Goal: Task Accomplishment & Management: Complete application form

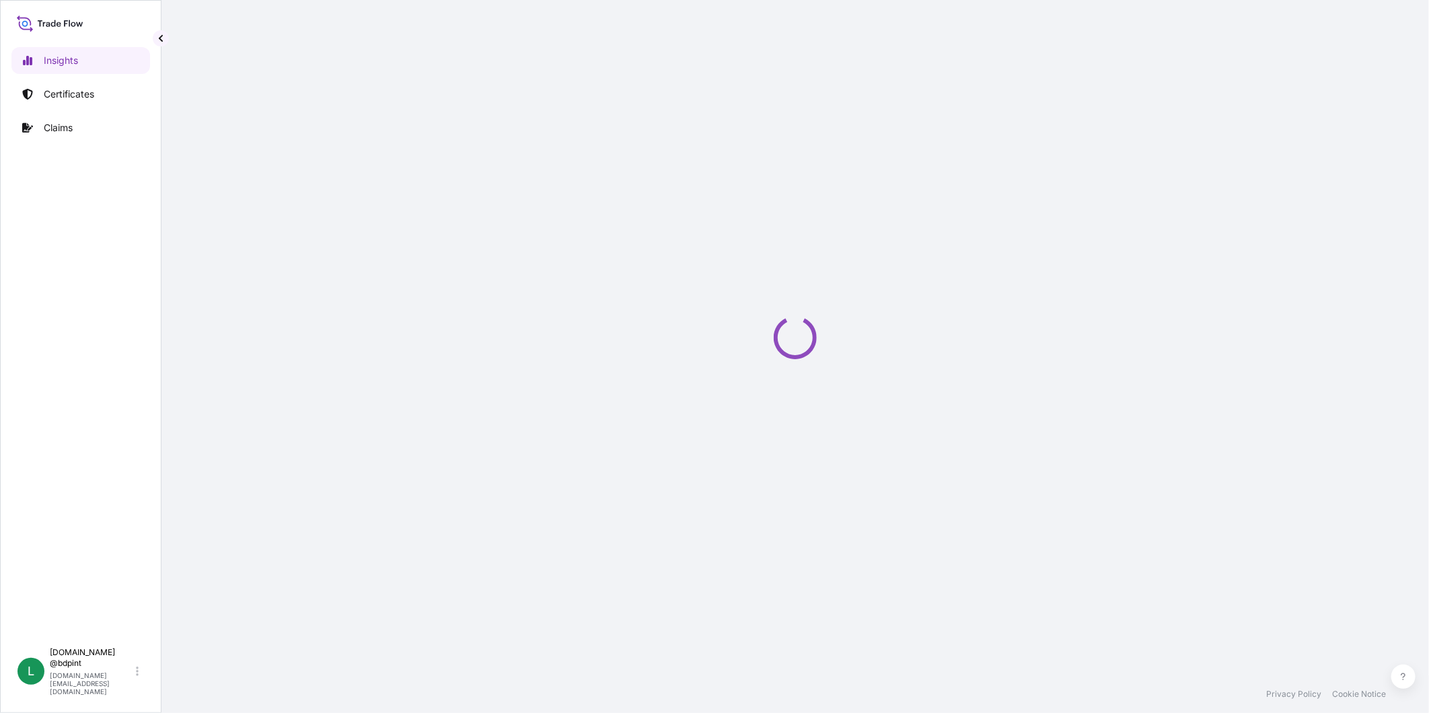
select select "2025"
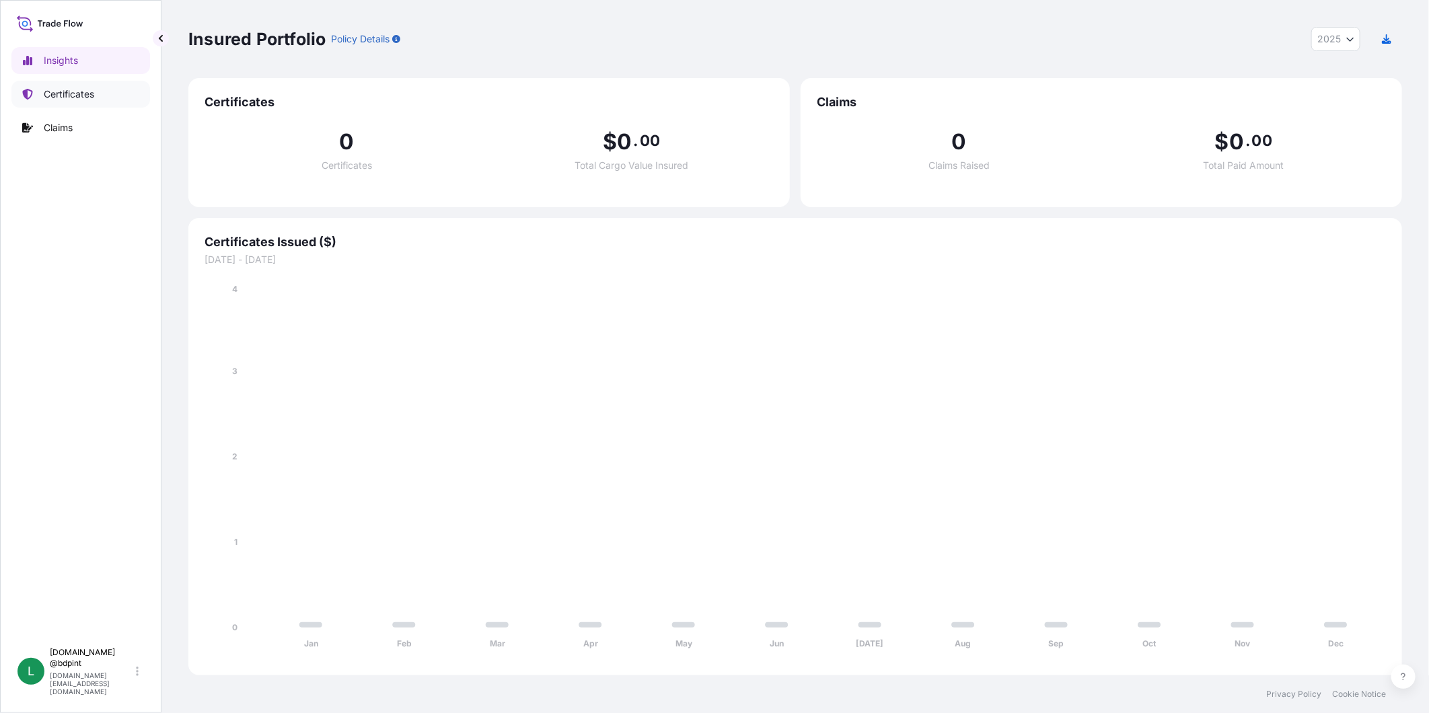
click at [50, 94] on p "Certificates" at bounding box center [69, 93] width 50 height 13
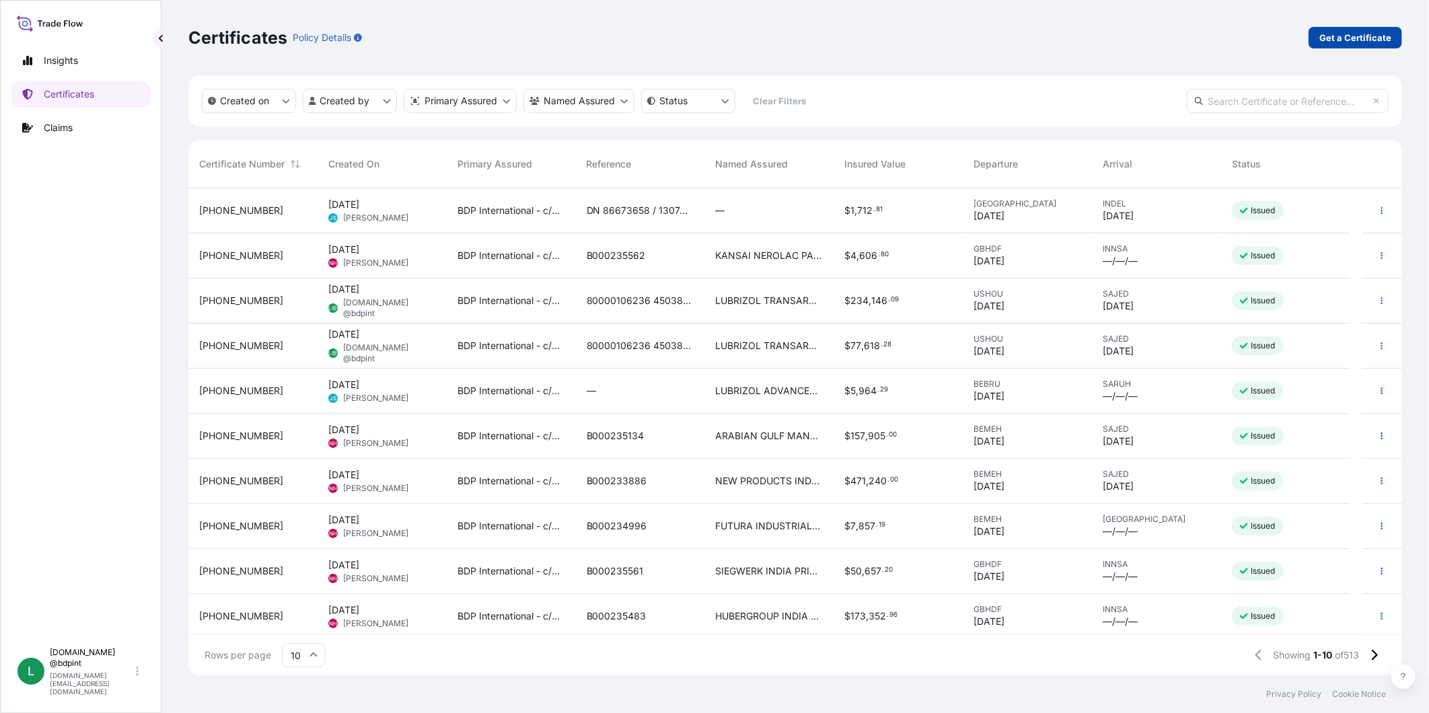
click at [1381, 39] on p "Get a Certificate" at bounding box center [1355, 37] width 72 height 13
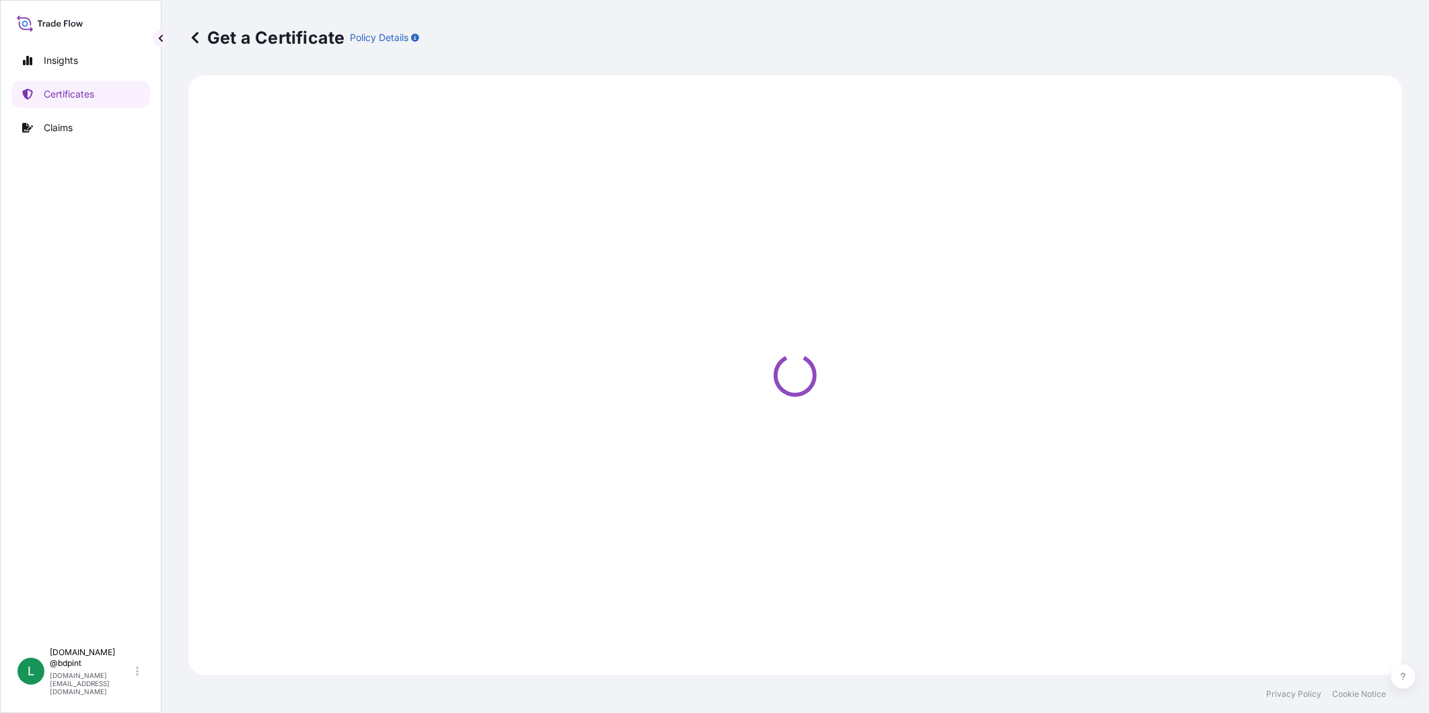
select select "Barge"
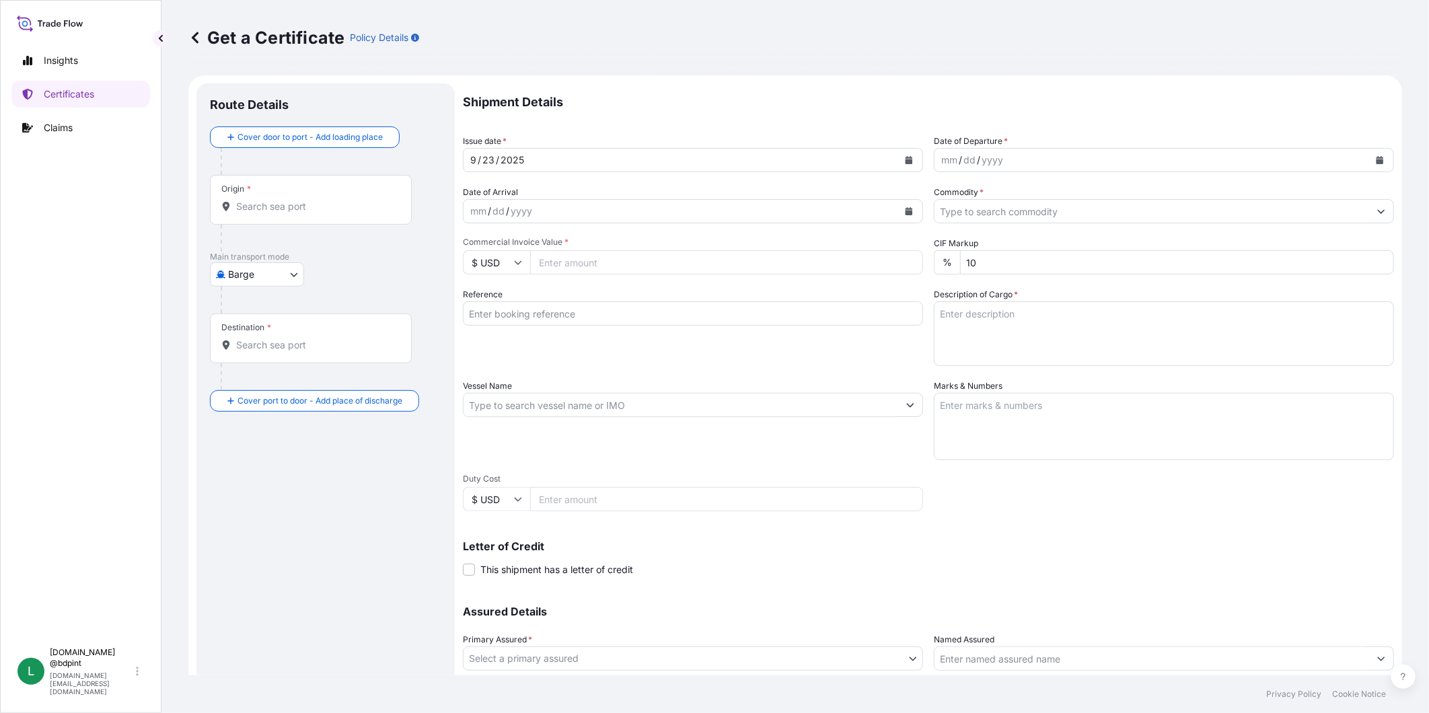
click at [905, 159] on icon "Calendar" at bounding box center [908, 160] width 7 height 8
click at [488, 330] on div "21" at bounding box center [486, 324] width 24 height 24
click at [1376, 163] on icon "Calendar" at bounding box center [1379, 160] width 7 height 8
click at [954, 323] on div "21" at bounding box center [952, 324] width 24 height 24
click at [898, 203] on button "Calendar" at bounding box center [909, 211] width 22 height 22
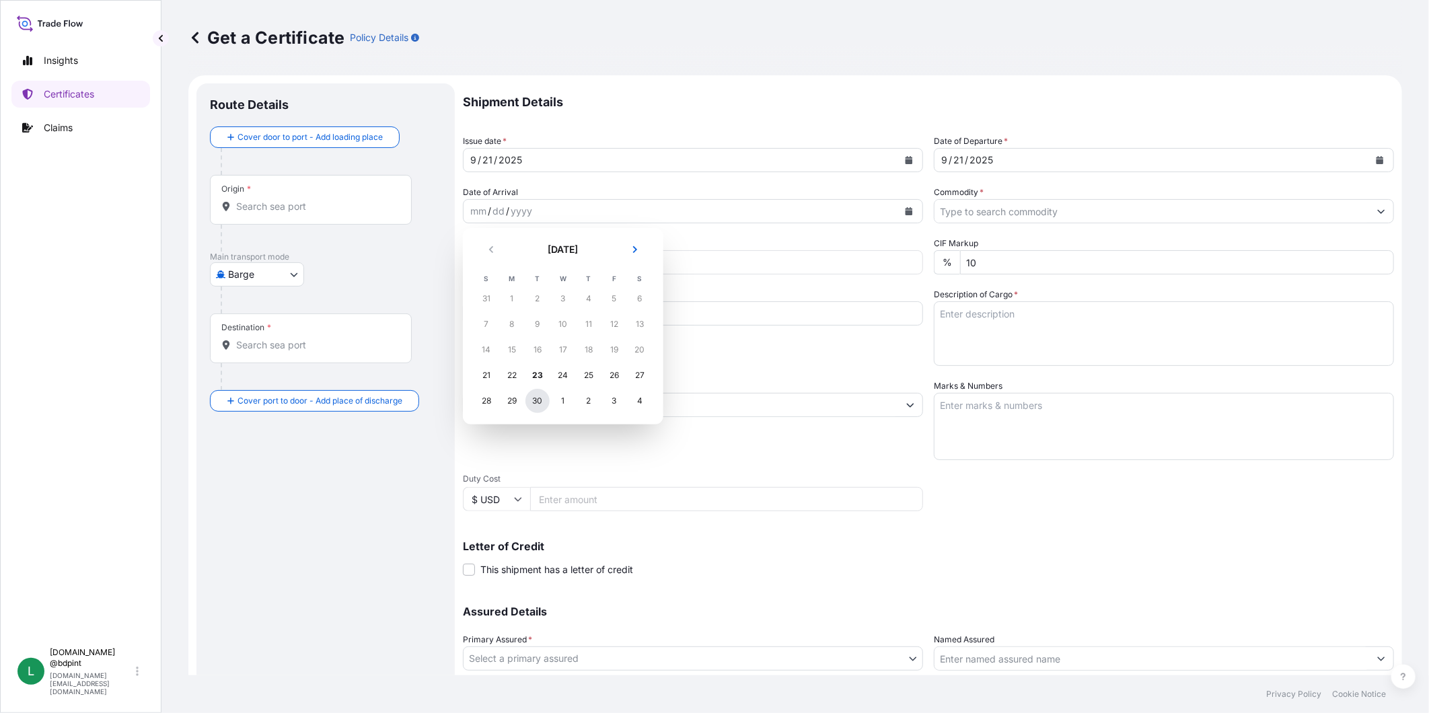
click at [534, 398] on div "30" at bounding box center [537, 401] width 24 height 24
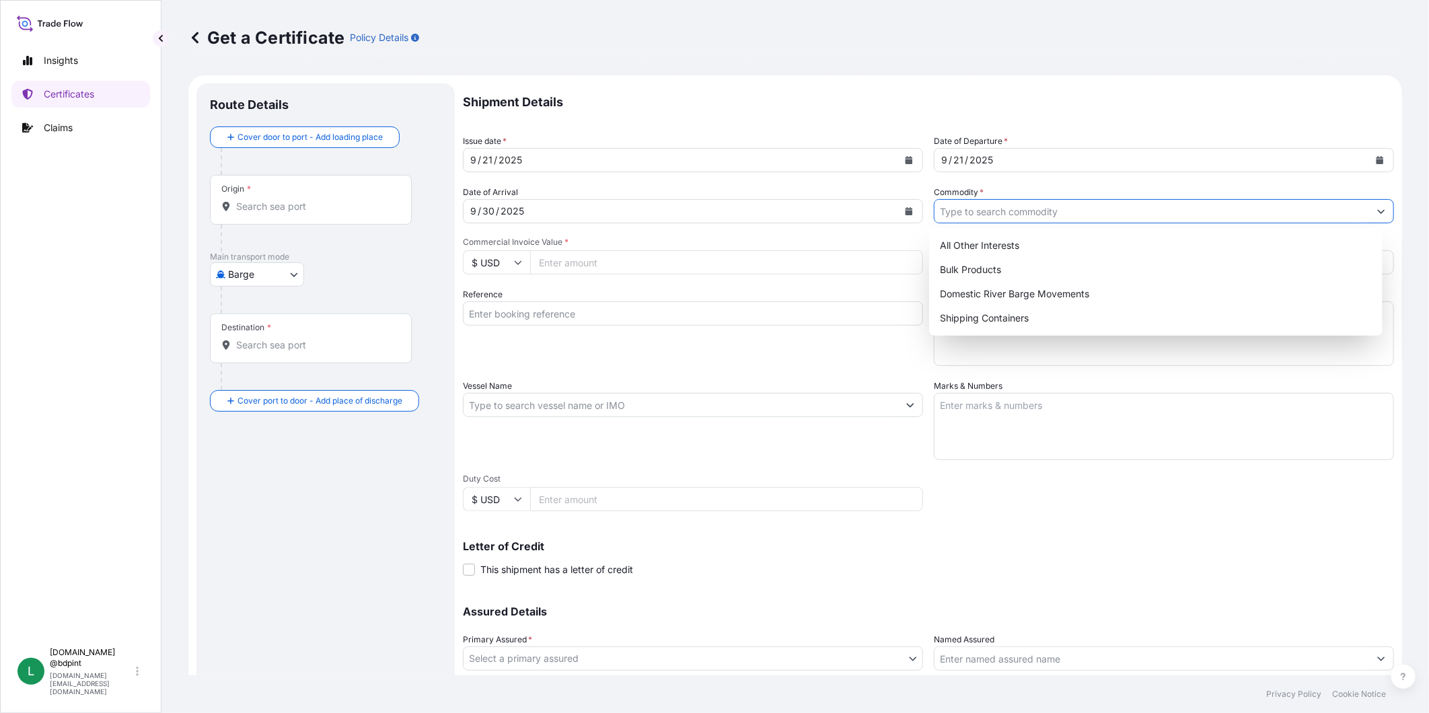
click at [1105, 210] on input "Commodity *" at bounding box center [1151, 211] width 435 height 24
click at [1010, 309] on div "Shipping Containers" at bounding box center [1155, 318] width 443 height 24
type input "Shipping Containers"
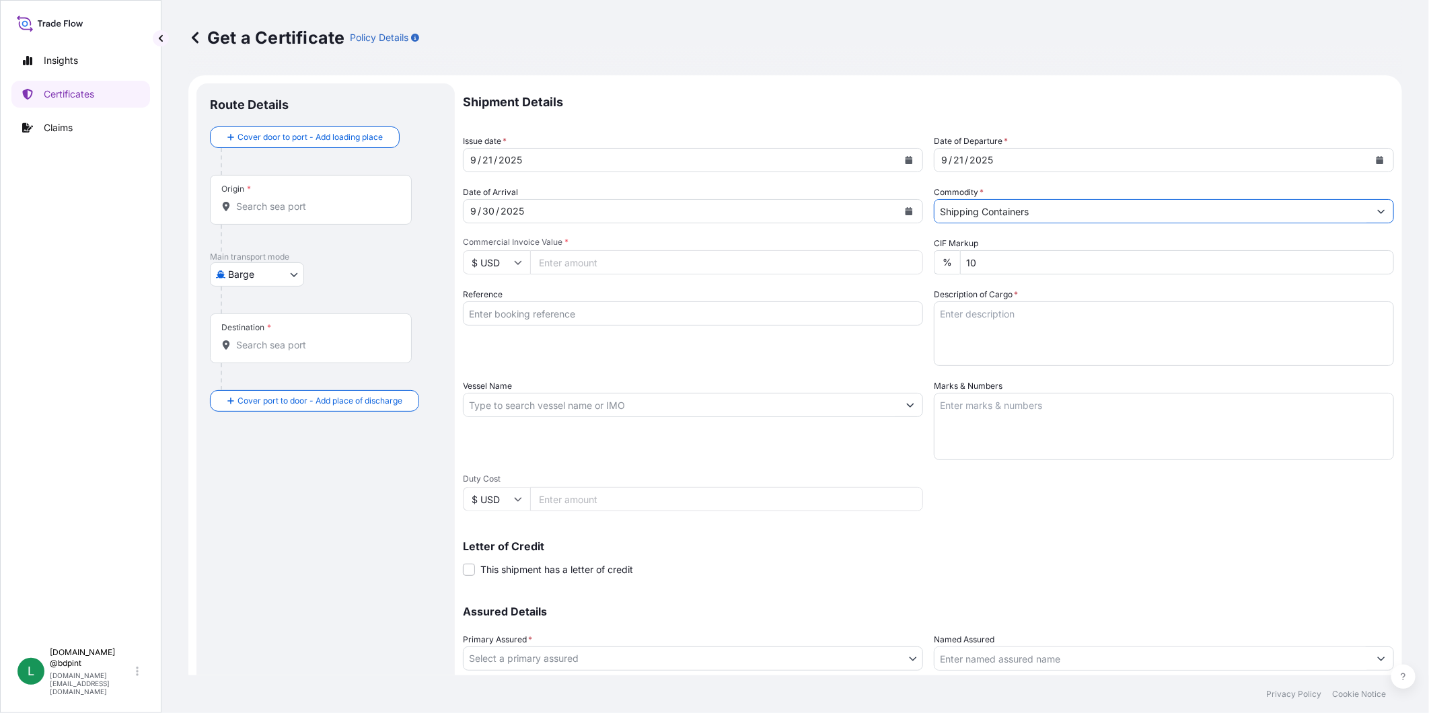
click at [698, 266] on input "Commercial Invoice Value *" at bounding box center [726, 262] width 393 height 24
click at [703, 264] on input "Commercial Invoice Value *" at bounding box center [726, 262] width 393 height 24
type input "82990.48"
click at [731, 316] on input "Reference" at bounding box center [693, 313] width 460 height 24
click at [852, 367] on div "Shipment Details Issue date * [DATE] Date of Departure * [DATE] Date of Arrival…" at bounding box center [928, 403] width 931 height 641
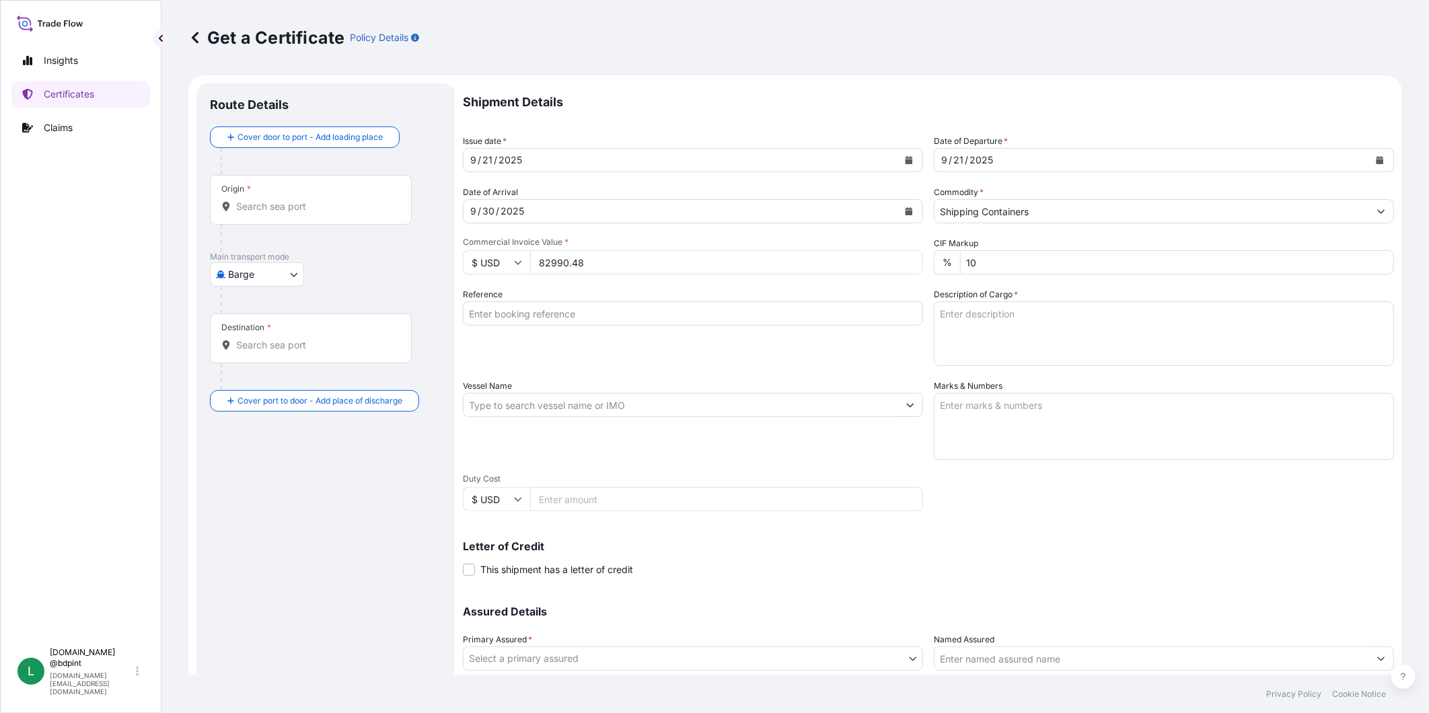
click at [514, 313] on input "Reference" at bounding box center [693, 313] width 460 height 24
paste input "80000110100"
type input "80000110100"
click at [1028, 335] on textarea "Description of Cargo *" at bounding box center [1164, 333] width 460 height 65
paste textarea "STOCK 70533 CV1200\ LUBRICATING OIL ADDITIVES - PLEASE ALLOW 30 FREE DAYS AT DE…"
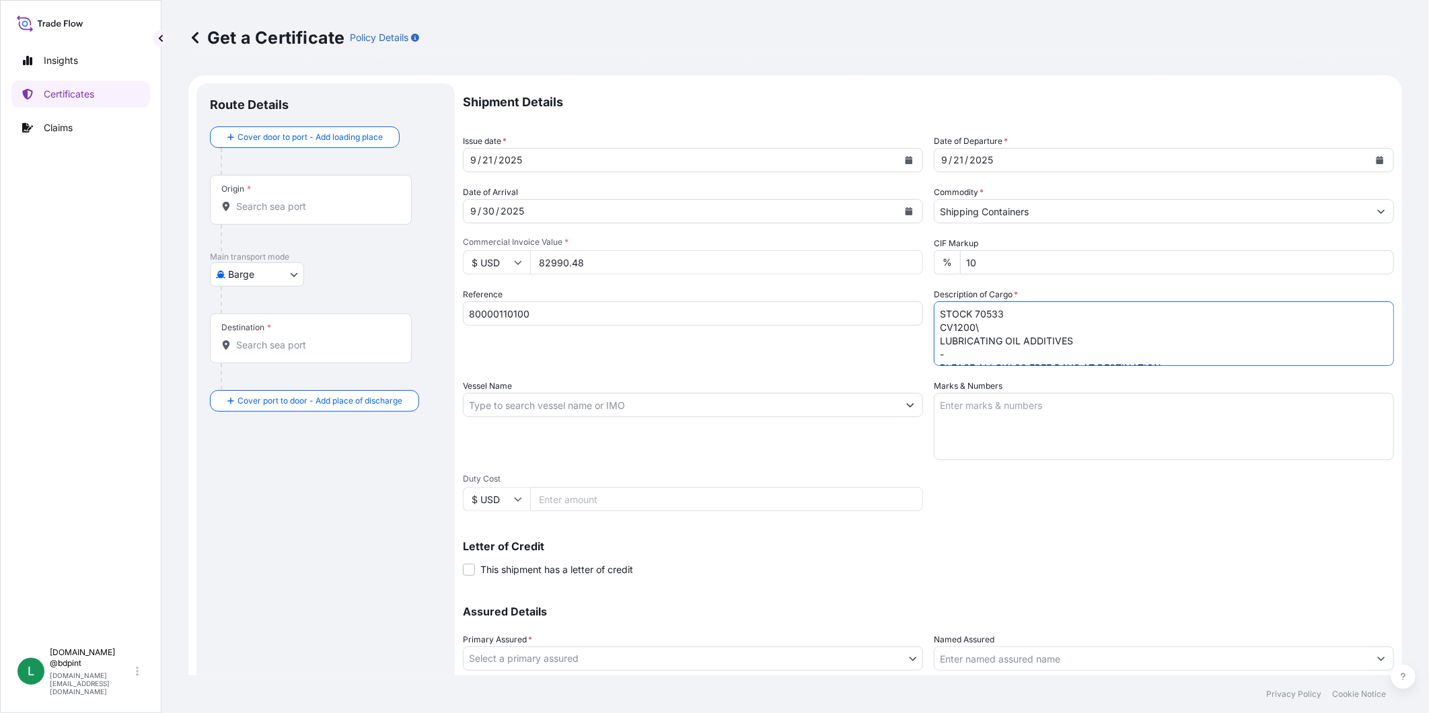
scroll to position [75, 0]
type textarea "STOCK 70533 CV1200\ LUBRICATING OIL ADDITIVES - PLEASE ALLOW 30 FREE DAYS AT DE…"
click at [594, 406] on input "Vessel Name" at bounding box center [680, 405] width 435 height 24
paste input "[PERSON_NAME]"
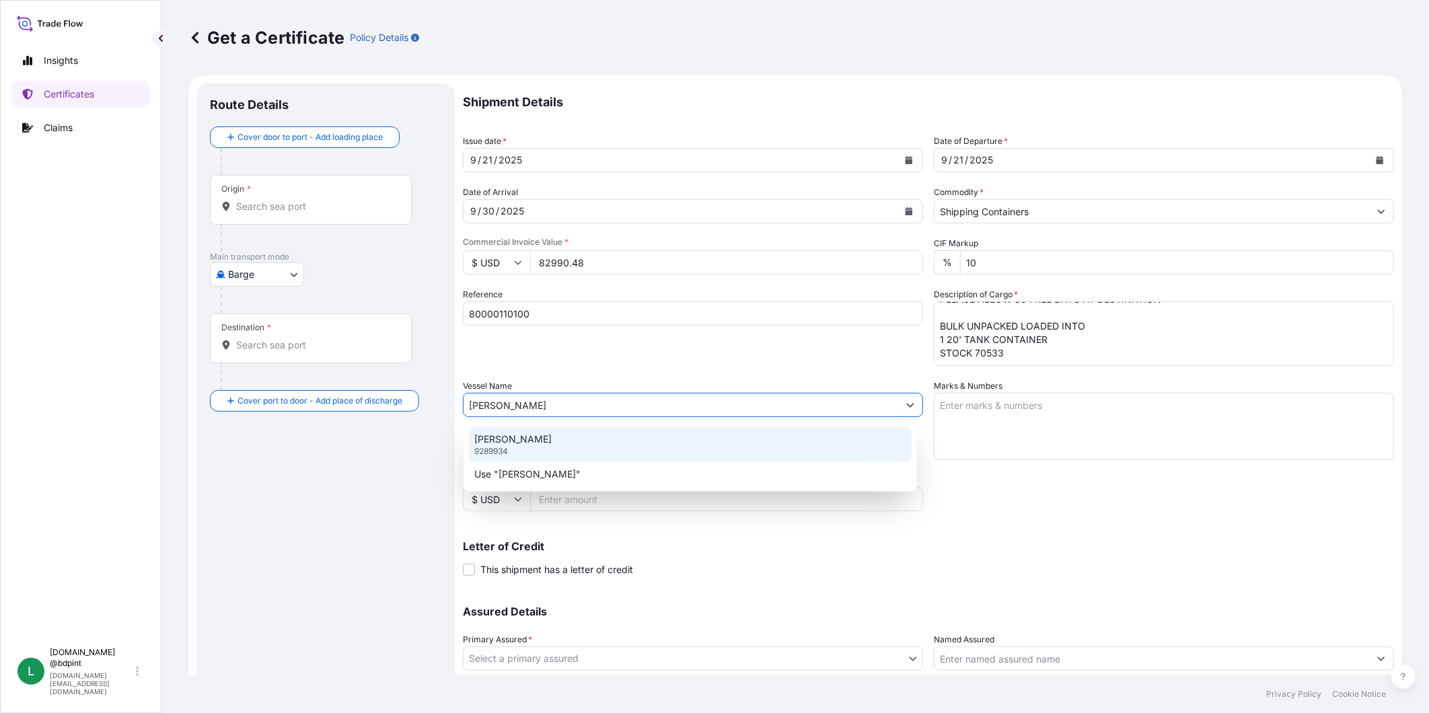
click at [583, 434] on div "MAERSK [PERSON_NAME] 9289934" at bounding box center [690, 444] width 443 height 35
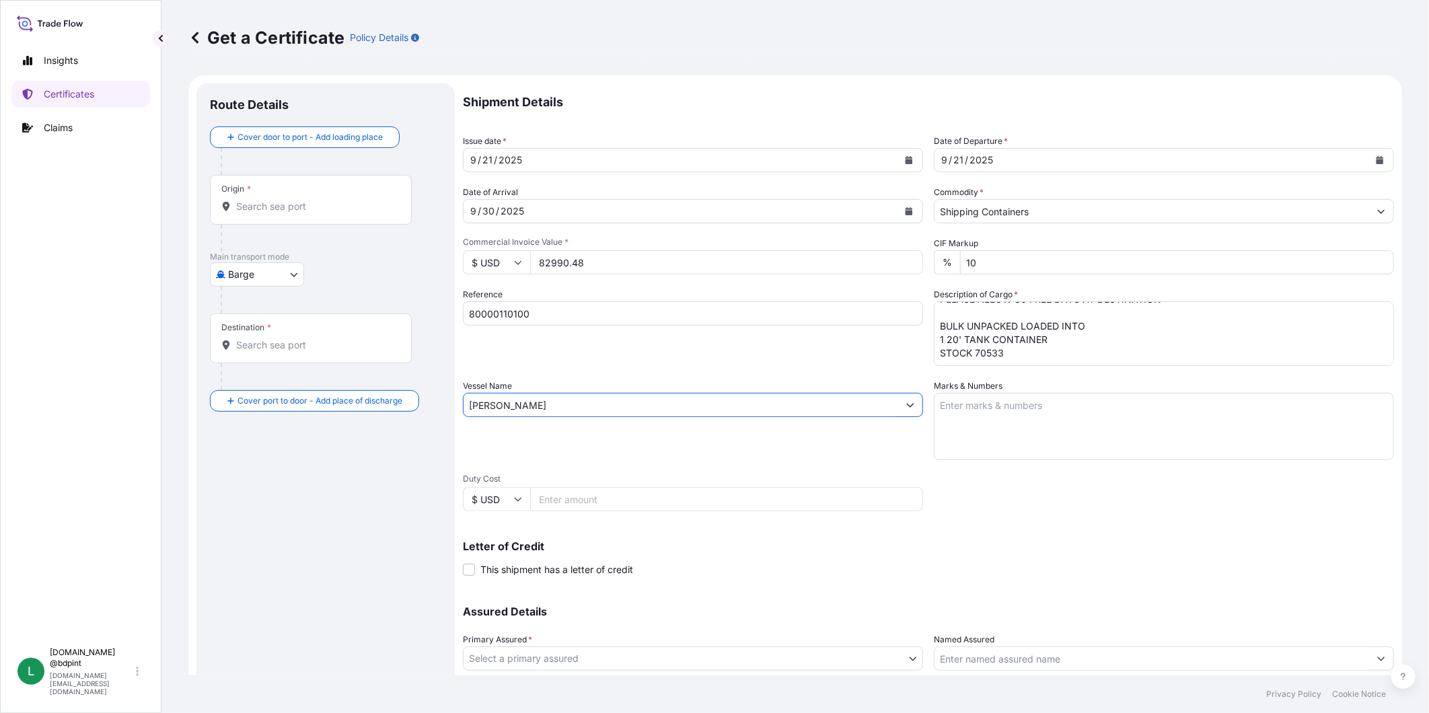
type input "[PERSON_NAME]"
click at [1169, 431] on textarea "Marks & Numbers" at bounding box center [1164, 426] width 460 height 67
paste textarea "CONSIGNEE CONSIGNEE ORDER REFERENCE NUMBER SHIPPER ORDER NUMBER (LZ ORDER NUMBE…"
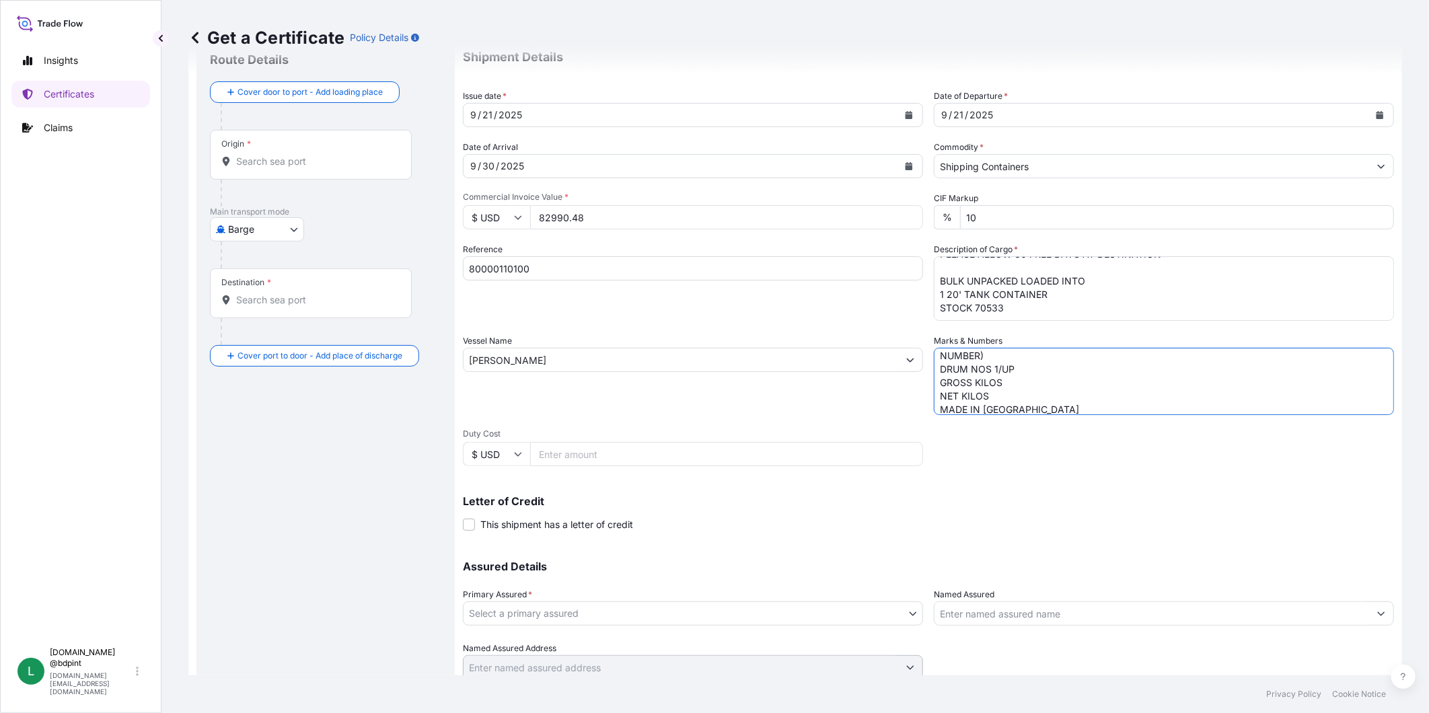
scroll to position [94, 0]
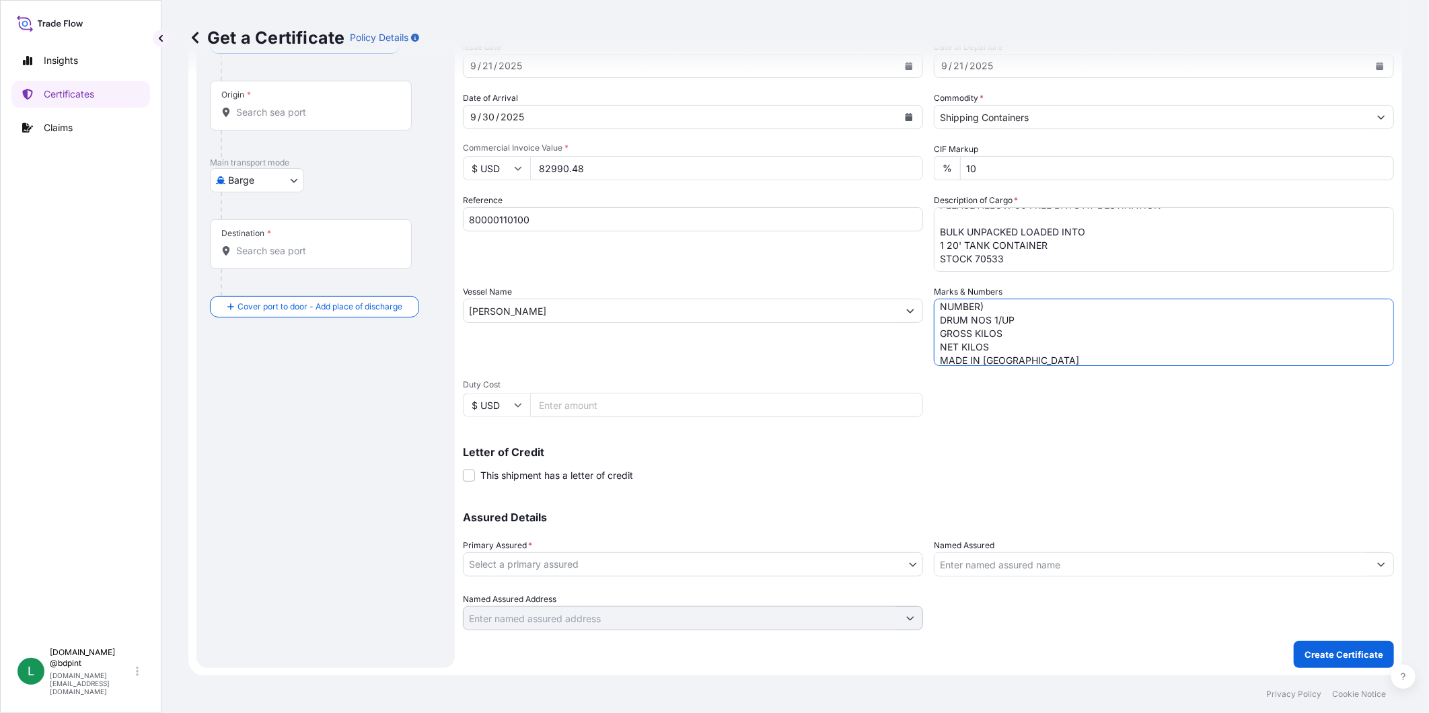
type textarea "CONSIGNEE CONSIGNEE ORDER REFERENCE NUMBER SHIPPER ORDER NUMBER (LZ ORDER NUMBE…"
click at [761, 567] on body "Insights Certificates Claims L [DOMAIN_NAME] @bdpint [DOMAIN_NAME][EMAIL_ADDRES…" at bounding box center [714, 356] width 1429 height 713
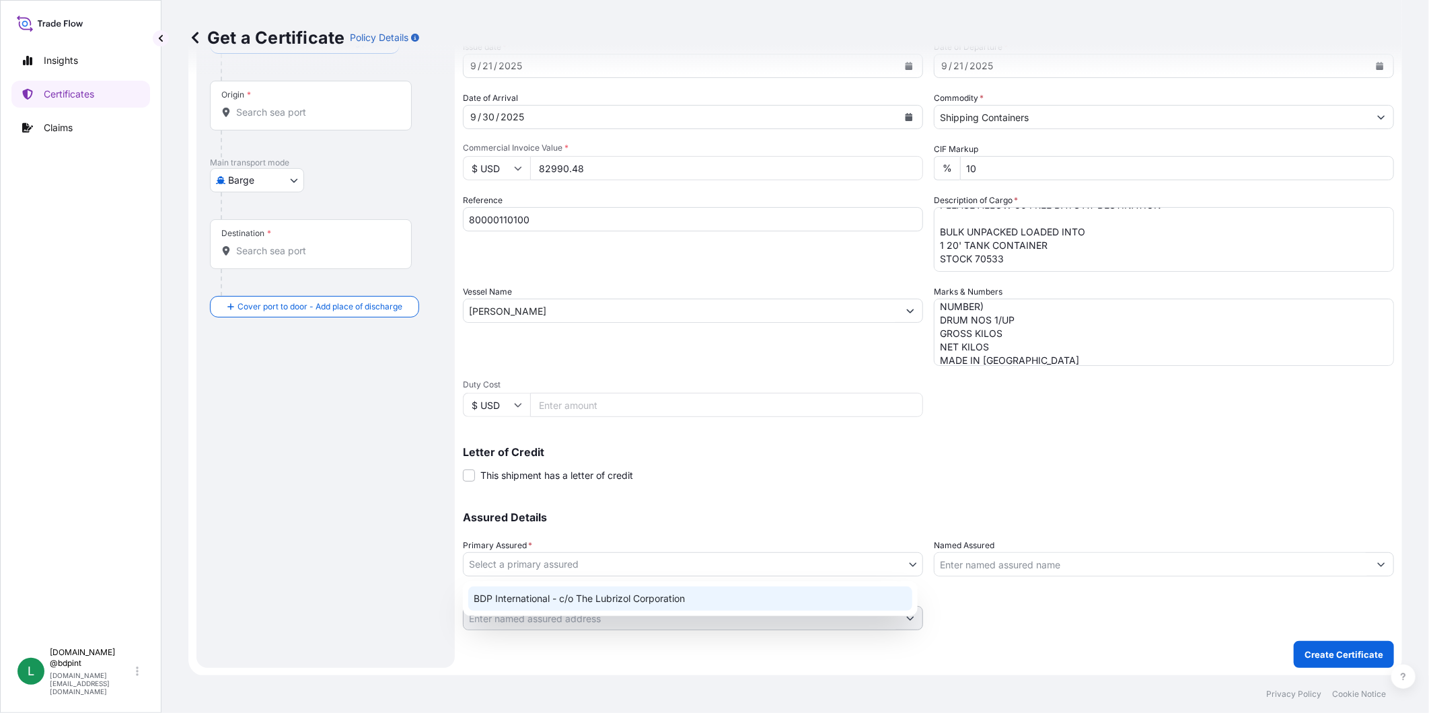
click at [732, 600] on div "BDP International - c/o The Lubrizol Corporation" at bounding box center [690, 599] width 444 height 24
select select "31972"
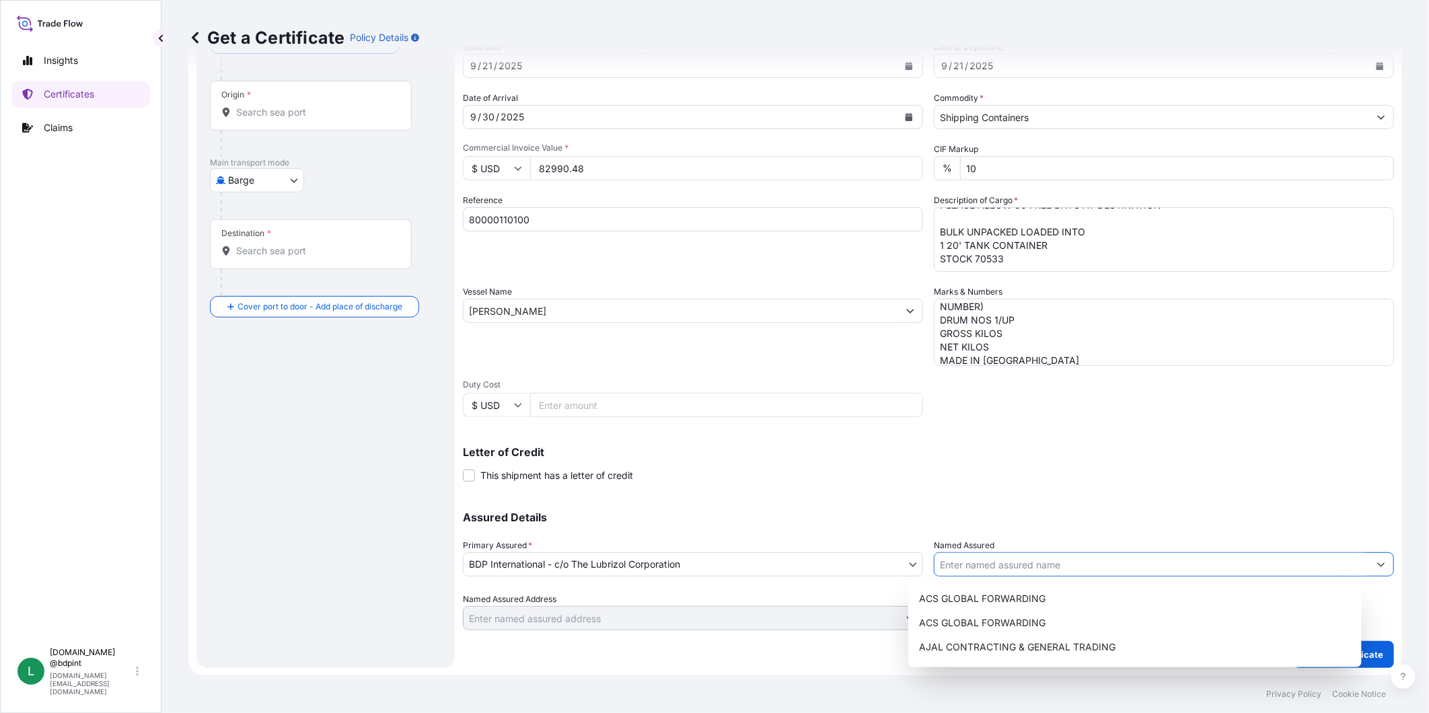
click at [998, 573] on input "Named Assured" at bounding box center [1151, 564] width 435 height 24
paste input "KEMIZOL SAS"
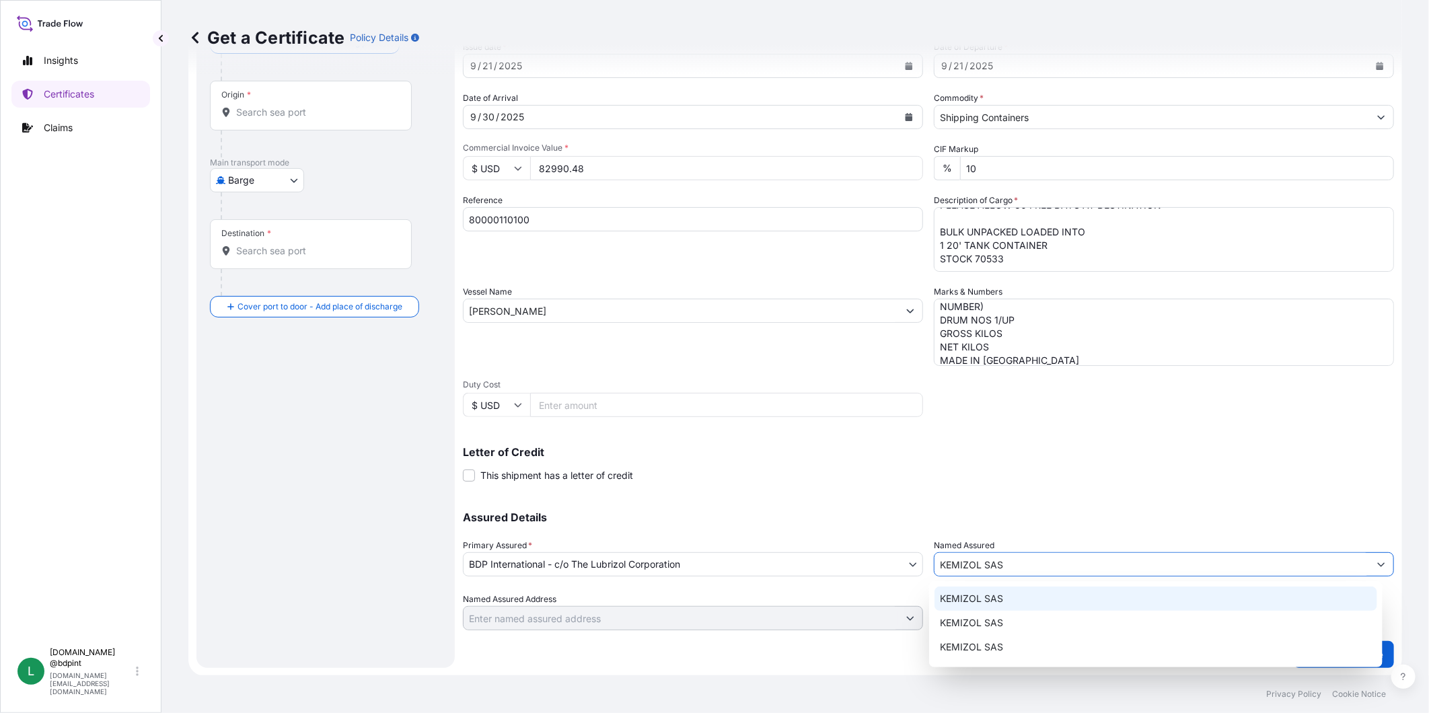
click at [1028, 599] on div "KEMIZOL SAS" at bounding box center [1155, 599] width 443 height 24
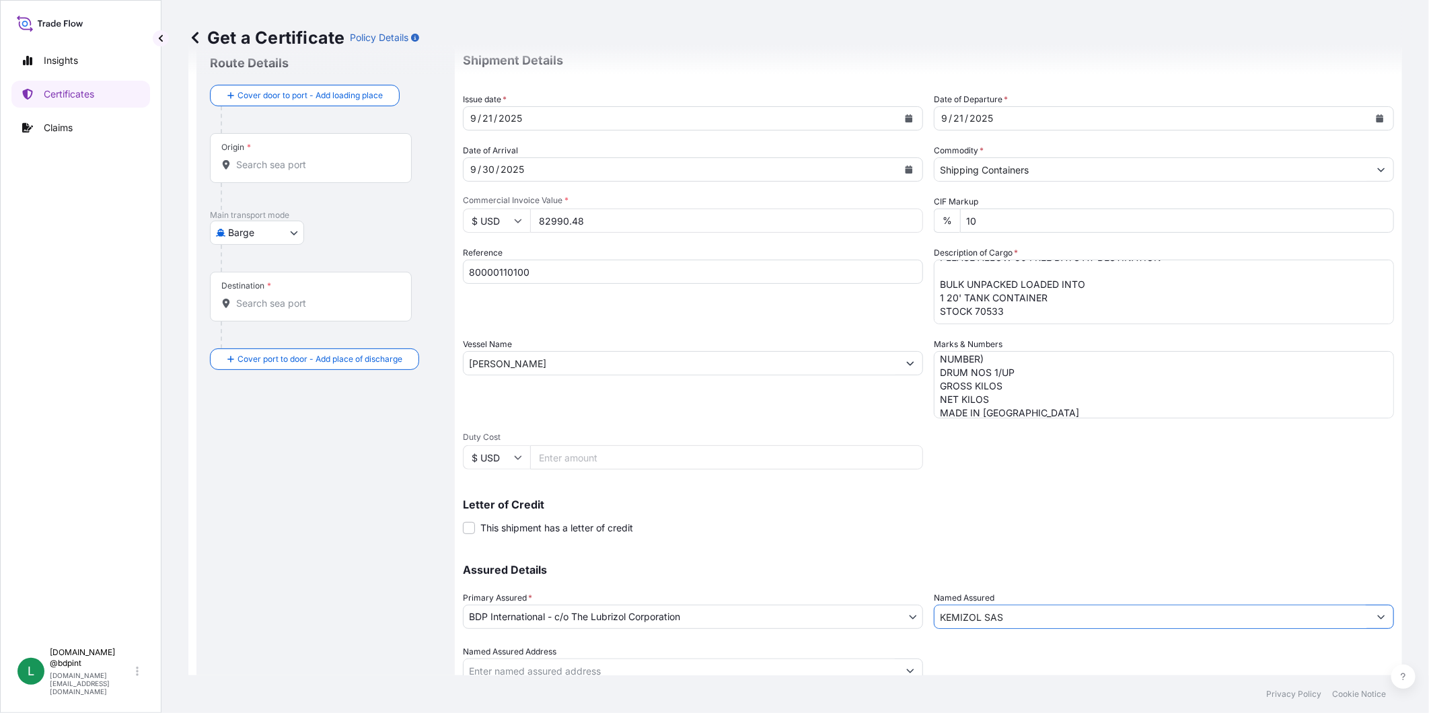
scroll to position [0, 0]
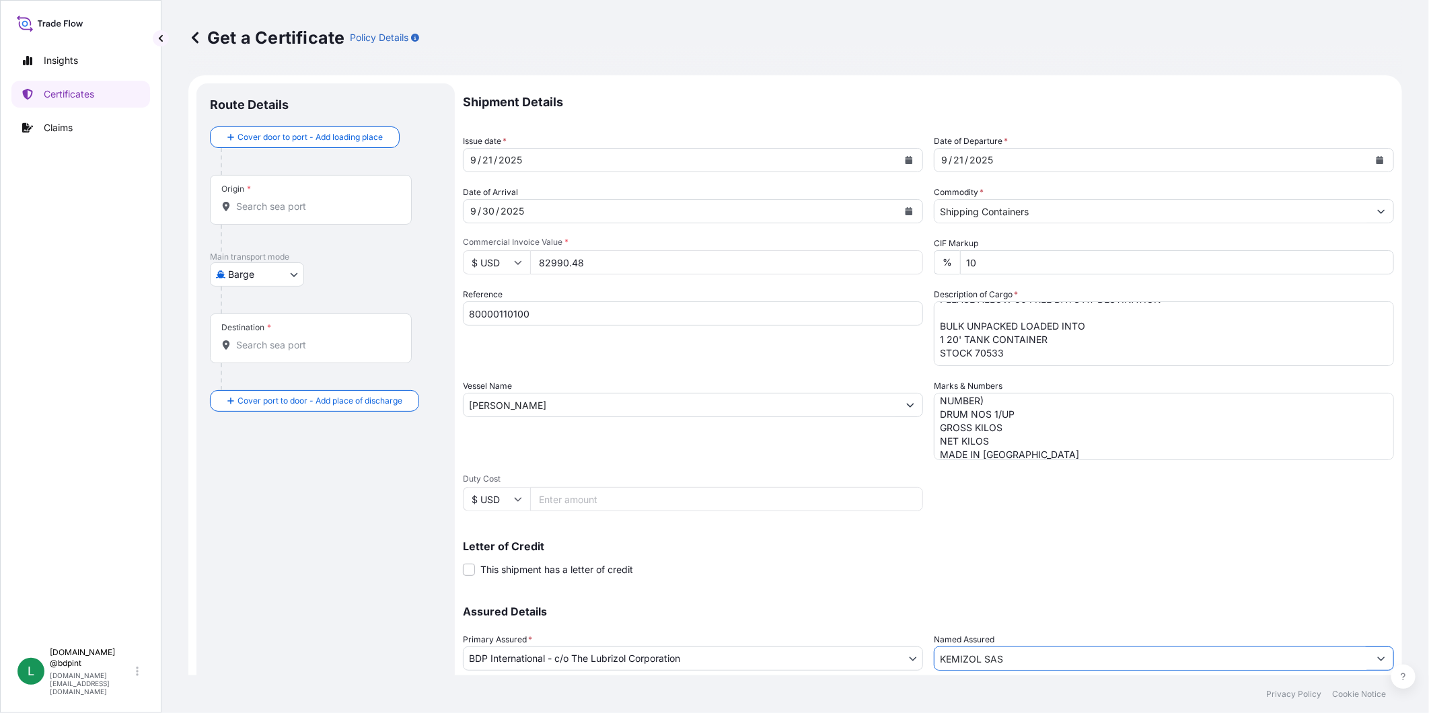
type input "KEMIZOL SAS"
click at [294, 274] on body "Insights Certificates Claims L [DOMAIN_NAME] @bdpint [DOMAIN_NAME][EMAIL_ADDRES…" at bounding box center [714, 356] width 1429 height 713
click at [265, 429] on span "Ocean Vessel" at bounding box center [265, 430] width 60 height 13
select select "Ocean Vessel"
click at [287, 283] on body "Insights Certificates Claims L [DOMAIN_NAME] @bdpint [DOMAIN_NAME][EMAIL_ADDRES…" at bounding box center [714, 356] width 1429 height 713
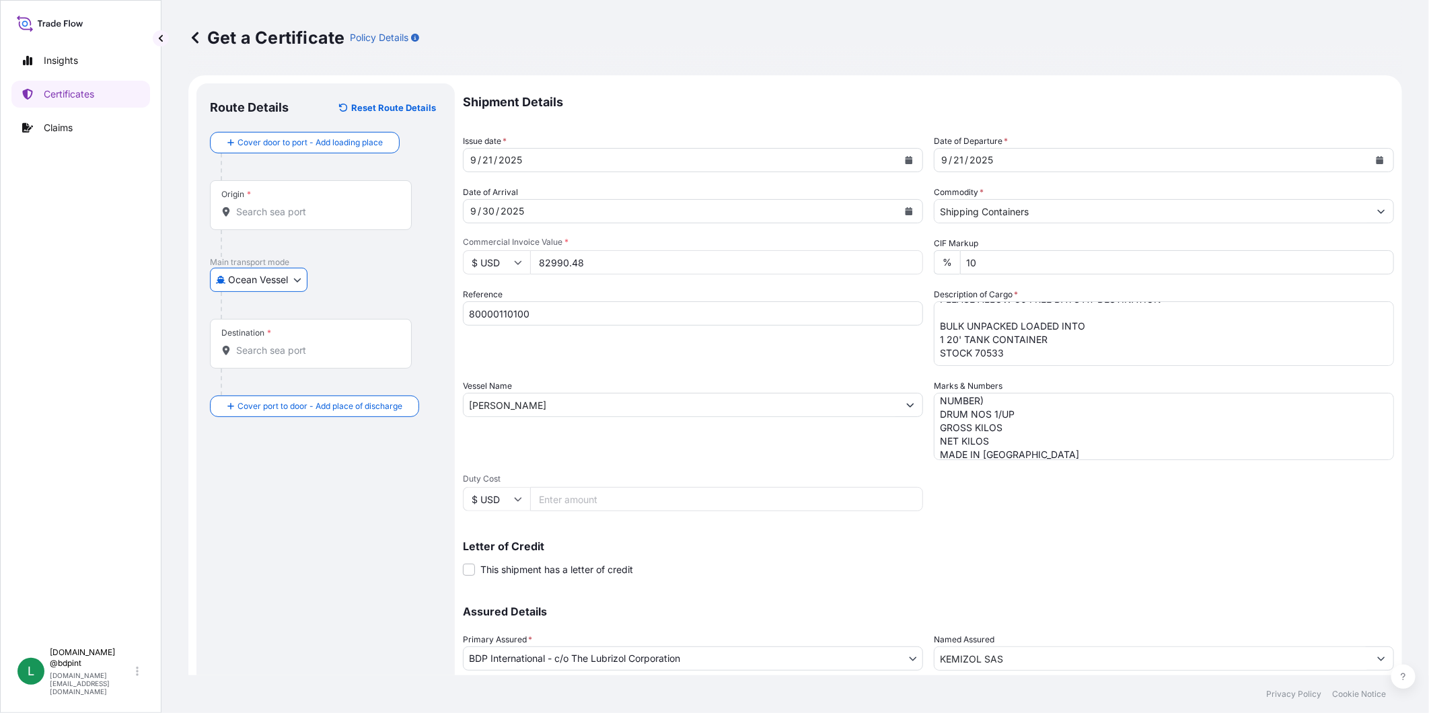
click at [321, 205] on input "Origin *" at bounding box center [315, 211] width 159 height 13
paste input "[GEOGRAPHIC_DATA], [GEOGRAPHIC_DATA]"
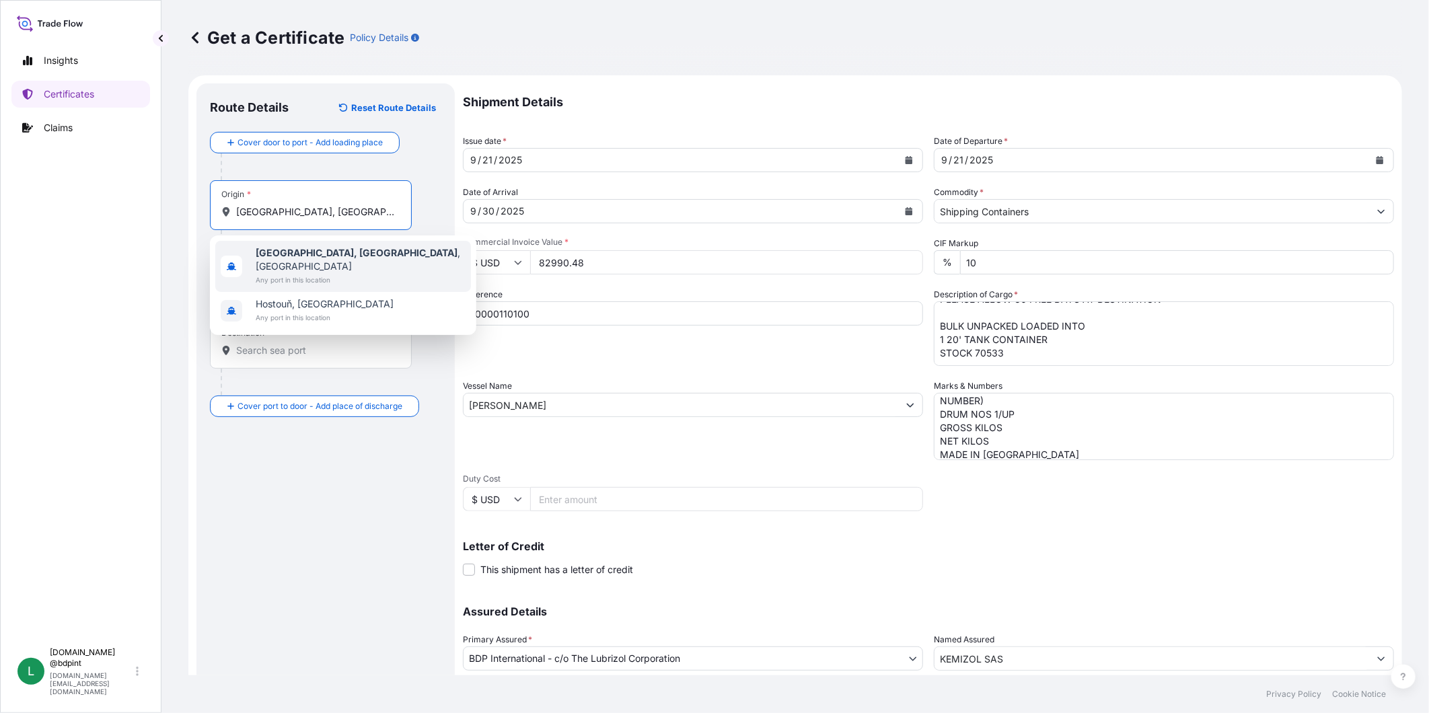
click at [311, 248] on b "[GEOGRAPHIC_DATA], [GEOGRAPHIC_DATA]" at bounding box center [357, 252] width 202 height 11
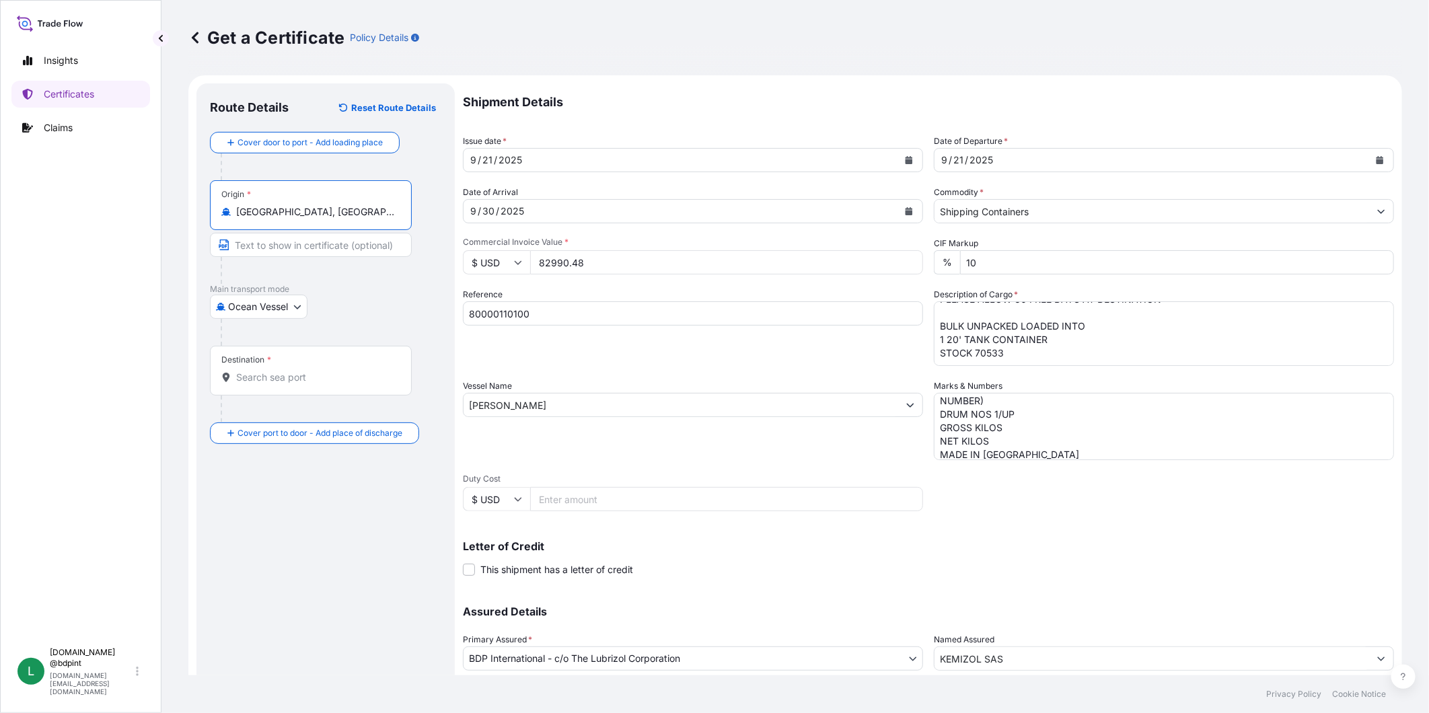
type input "[GEOGRAPHIC_DATA], [GEOGRAPHIC_DATA], [GEOGRAPHIC_DATA]"
click at [339, 352] on div "Destination *" at bounding box center [311, 371] width 202 height 50
click at [339, 371] on input "Destination *" at bounding box center [315, 377] width 159 height 13
click at [290, 366] on div "Destination *" at bounding box center [311, 371] width 202 height 50
click at [290, 371] on input "Destination * Please select a destination" at bounding box center [315, 377] width 159 height 13
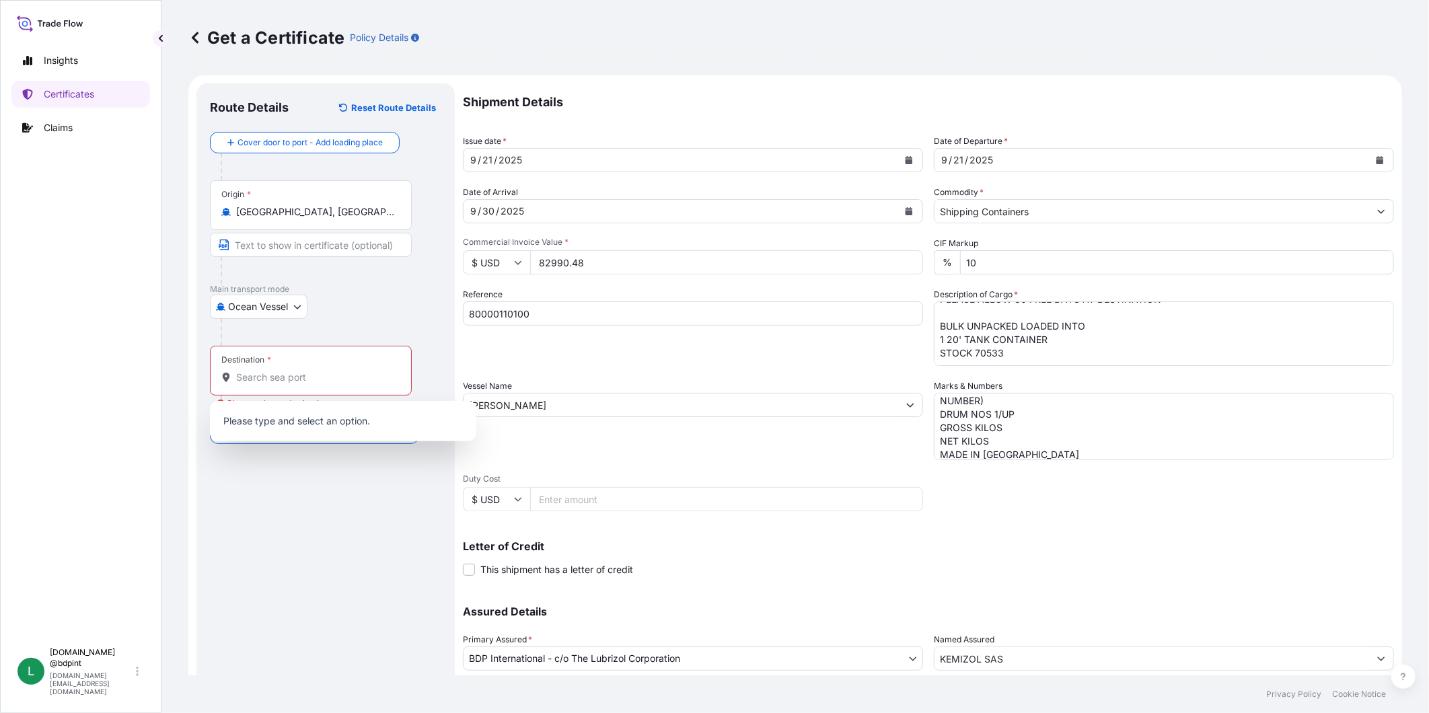
paste input "[GEOGRAPHIC_DATA], [GEOGRAPHIC_DATA]"
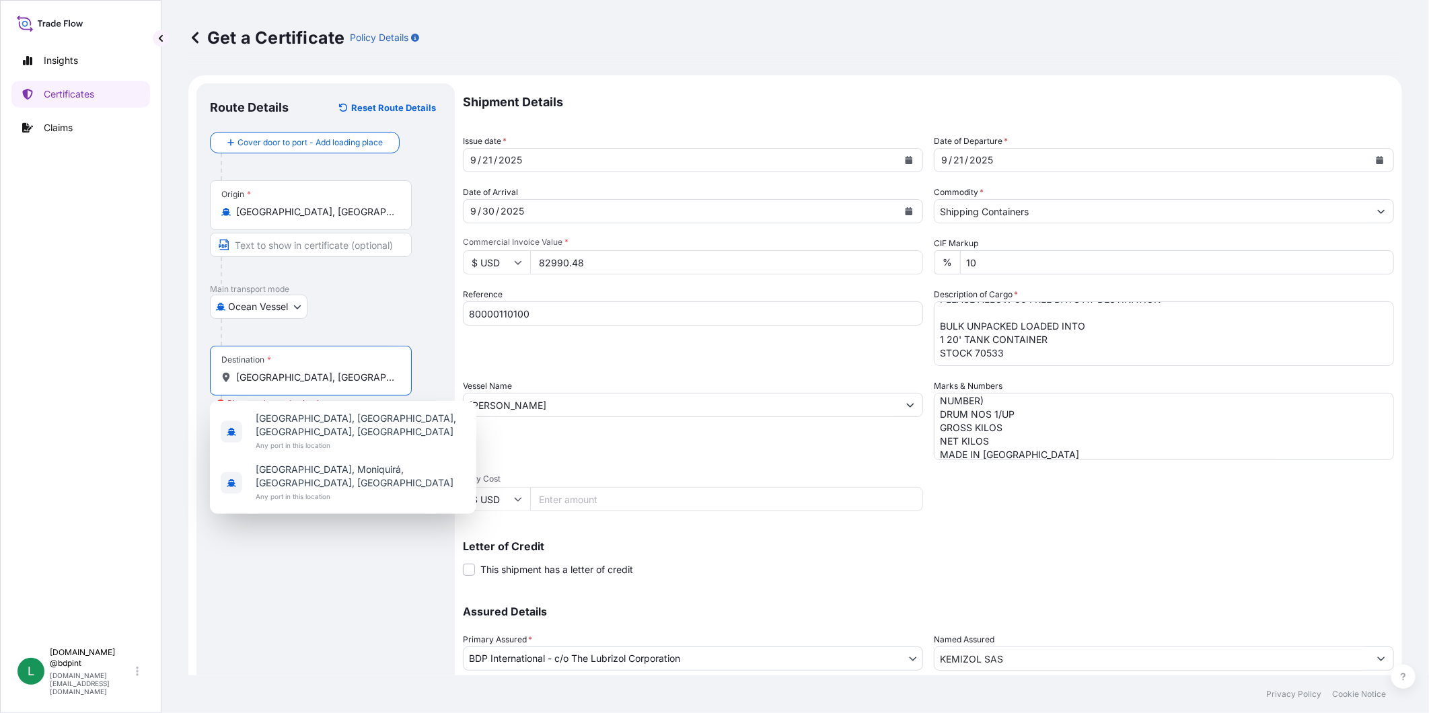
click at [314, 375] on input "[GEOGRAPHIC_DATA], [GEOGRAPHIC_DATA]" at bounding box center [315, 377] width 159 height 13
paste input "OCTG"
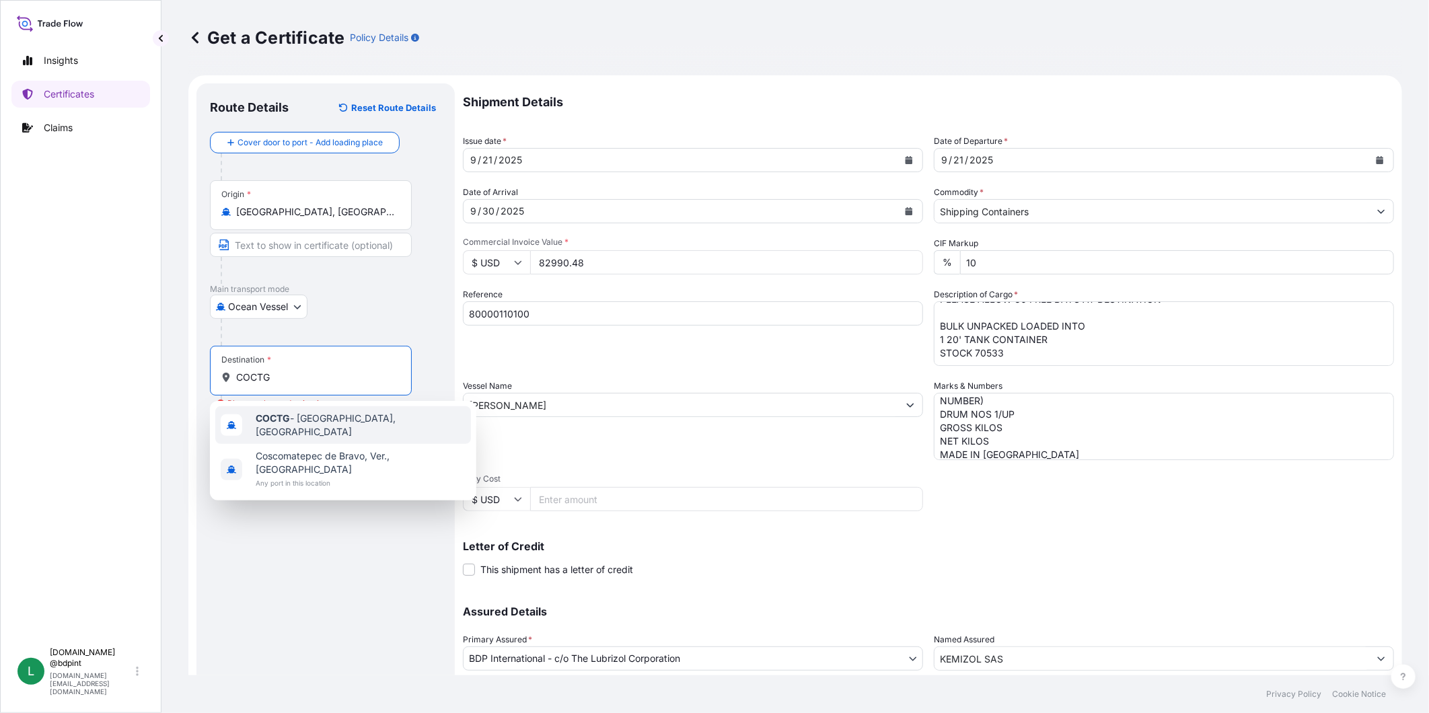
click at [324, 421] on span "COCTG - [GEOGRAPHIC_DATA], [GEOGRAPHIC_DATA]" at bounding box center [361, 425] width 210 height 27
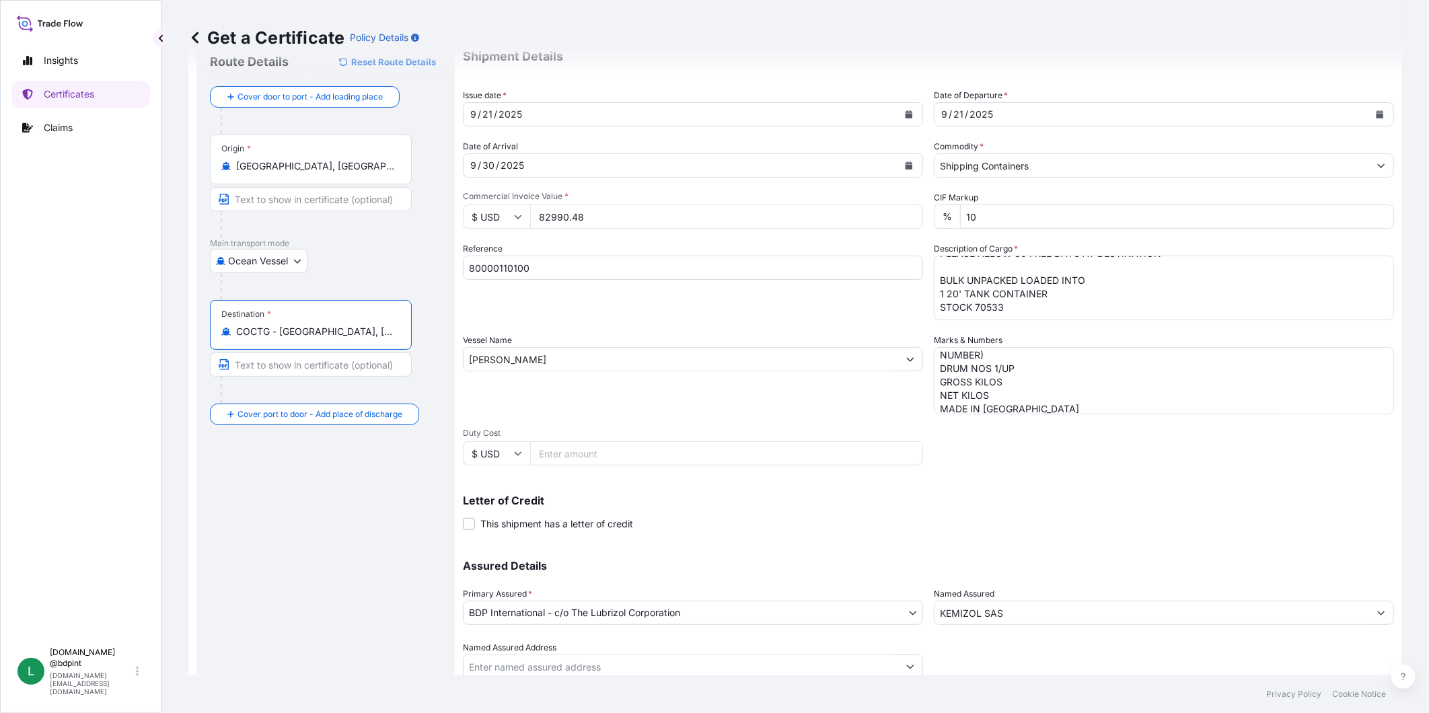
scroll to position [94, 0]
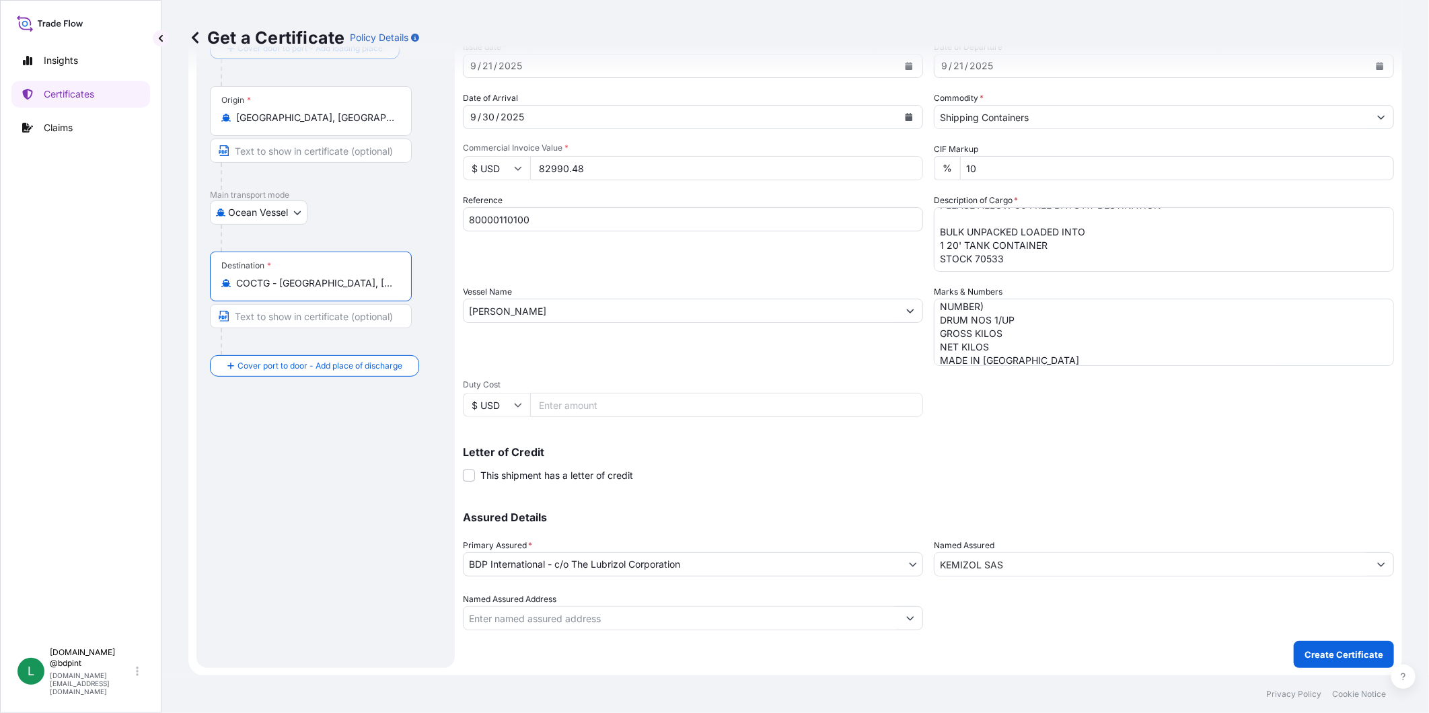
type input "COCTG - [GEOGRAPHIC_DATA], [GEOGRAPHIC_DATA]"
click at [786, 623] on input "Named Assured Address" at bounding box center [680, 618] width 435 height 24
click at [1317, 652] on p "Create Certificate" at bounding box center [1343, 654] width 79 height 13
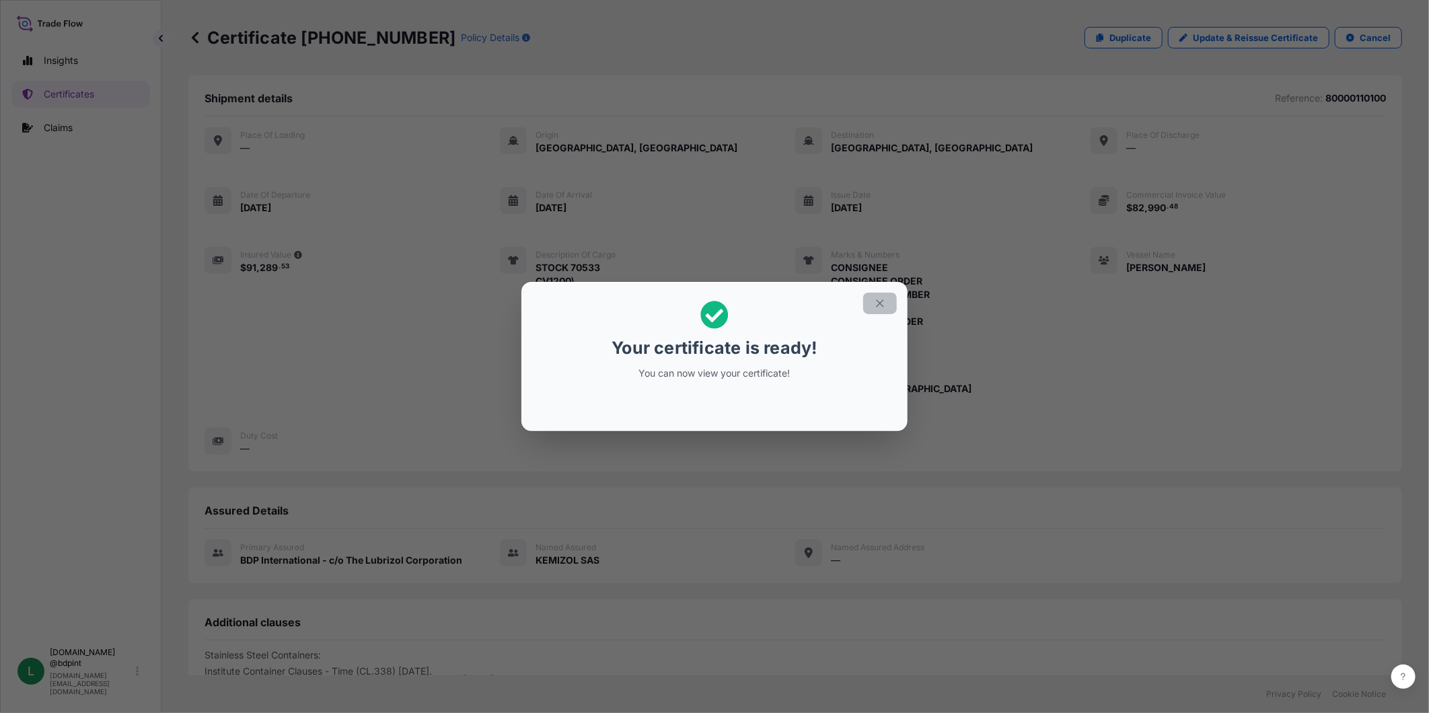
click at [891, 312] on button "button" at bounding box center [880, 304] width 34 height 22
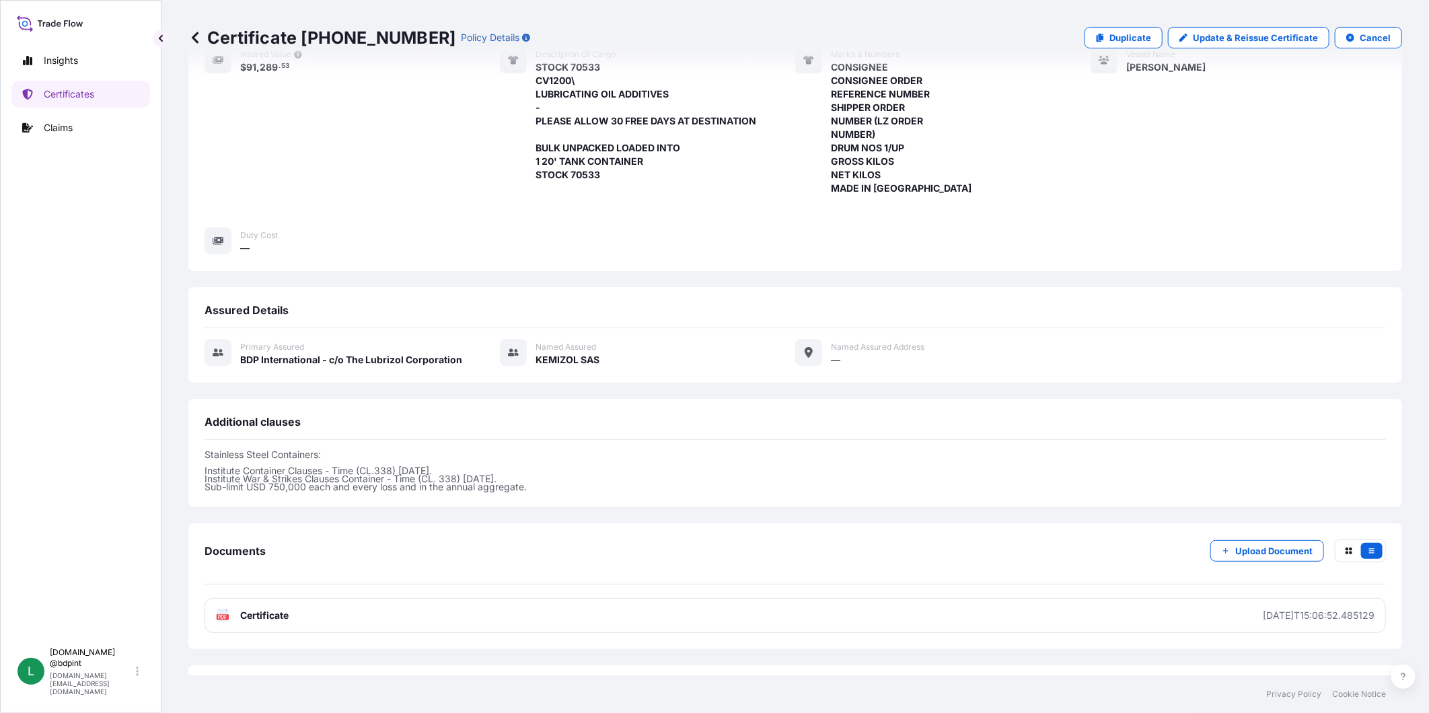
scroll to position [260, 0]
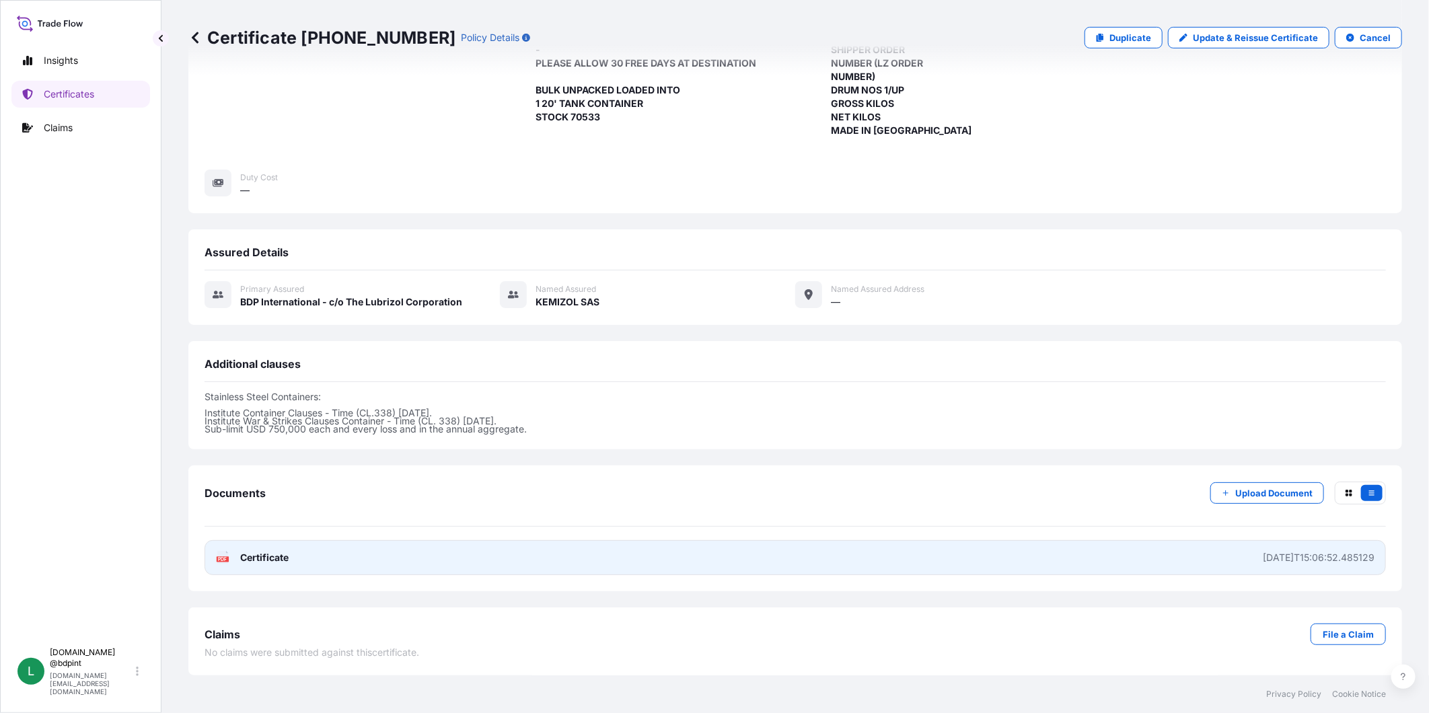
click at [615, 552] on link "PDF Certificate [DATE]T15:06:52.485129" at bounding box center [794, 557] width 1181 height 35
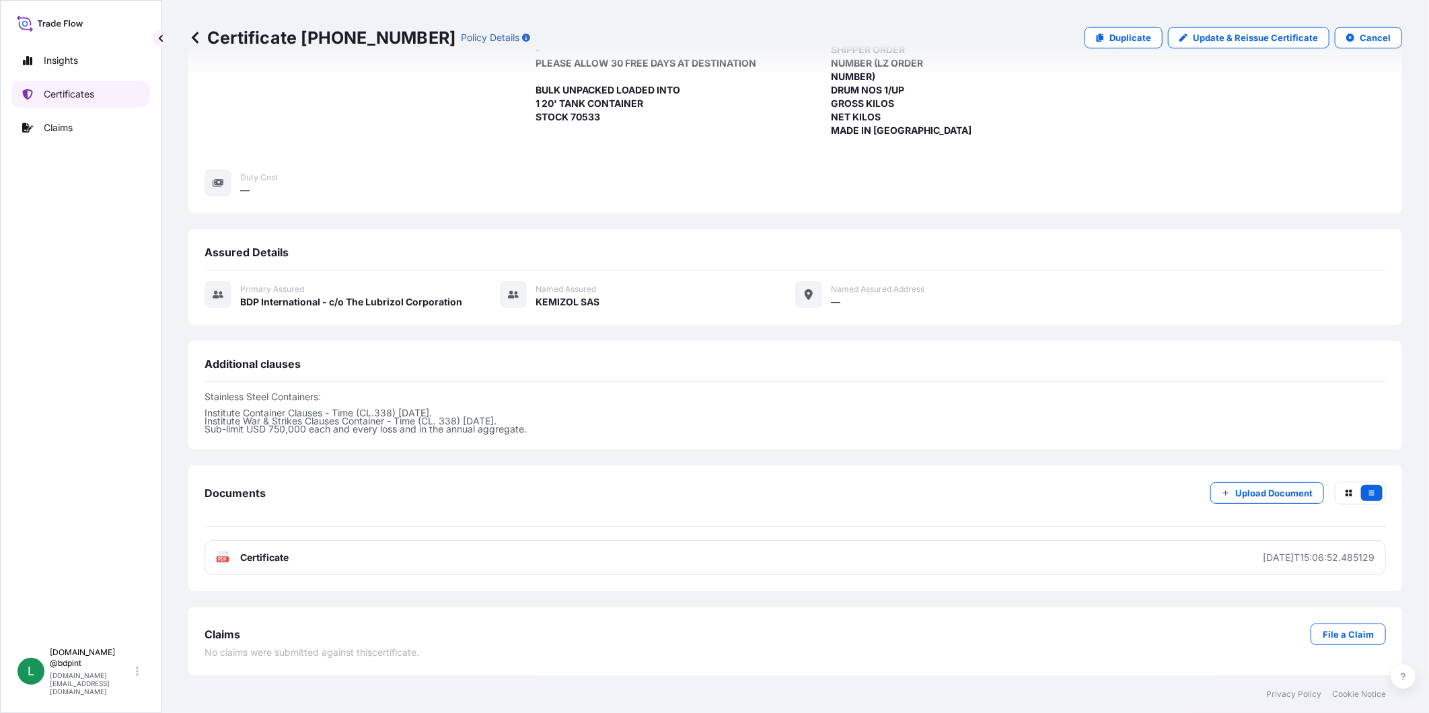
click at [94, 99] on p "Certificates" at bounding box center [69, 93] width 50 height 13
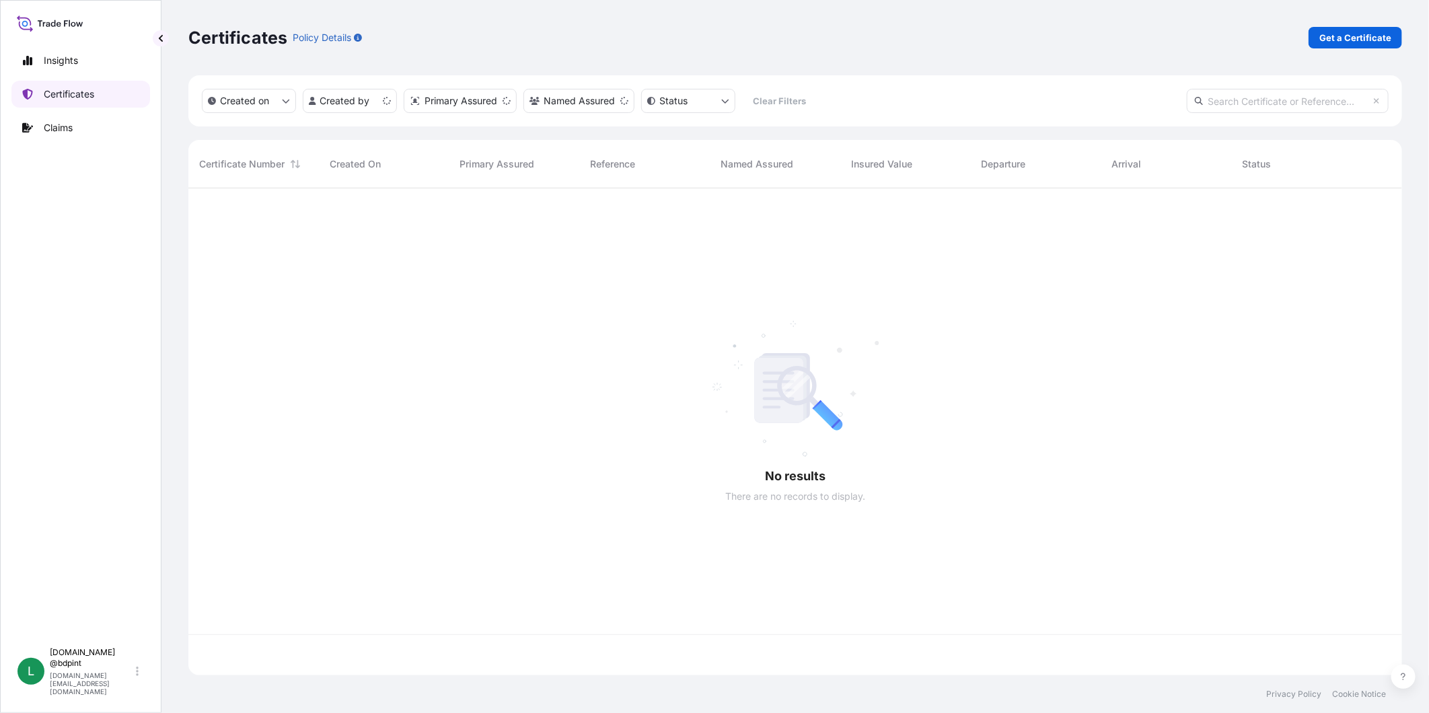
scroll to position [483, 1202]
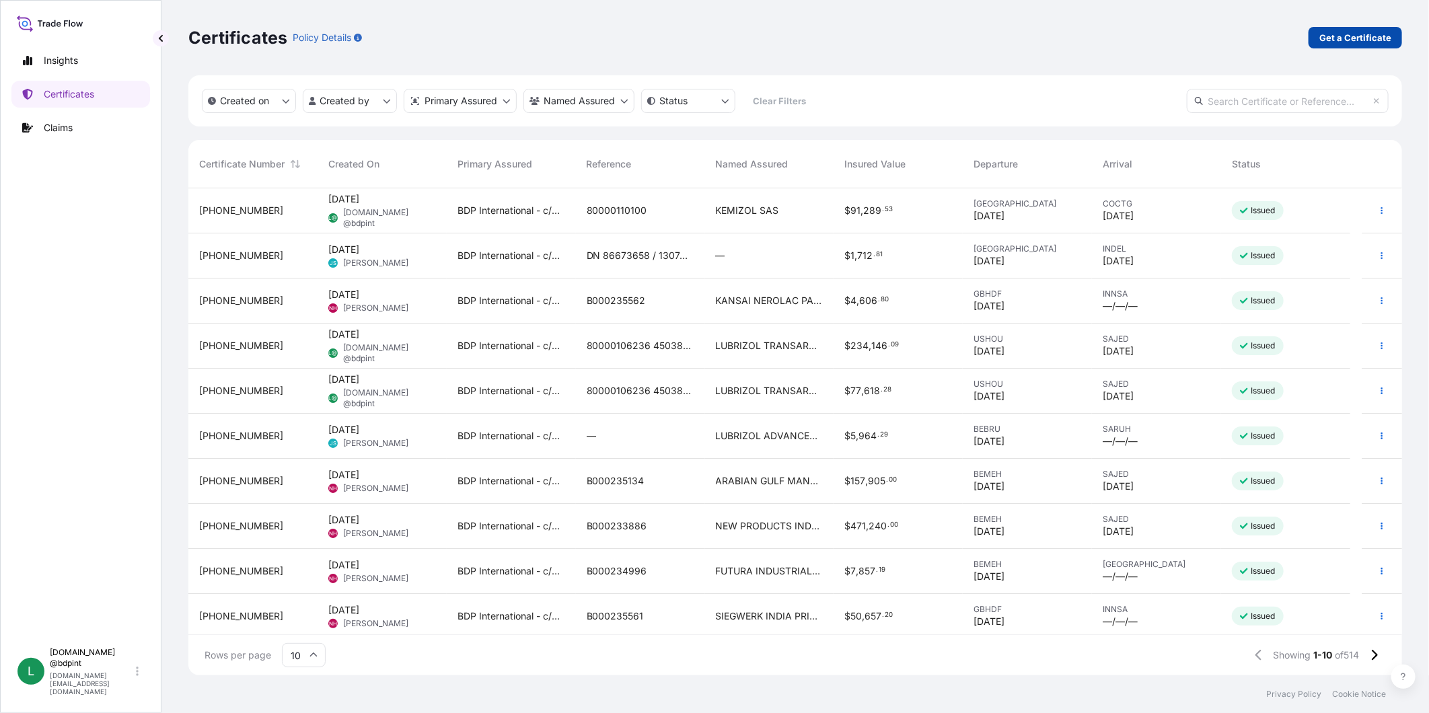
click at [1343, 36] on p "Get a Certificate" at bounding box center [1355, 37] width 72 height 13
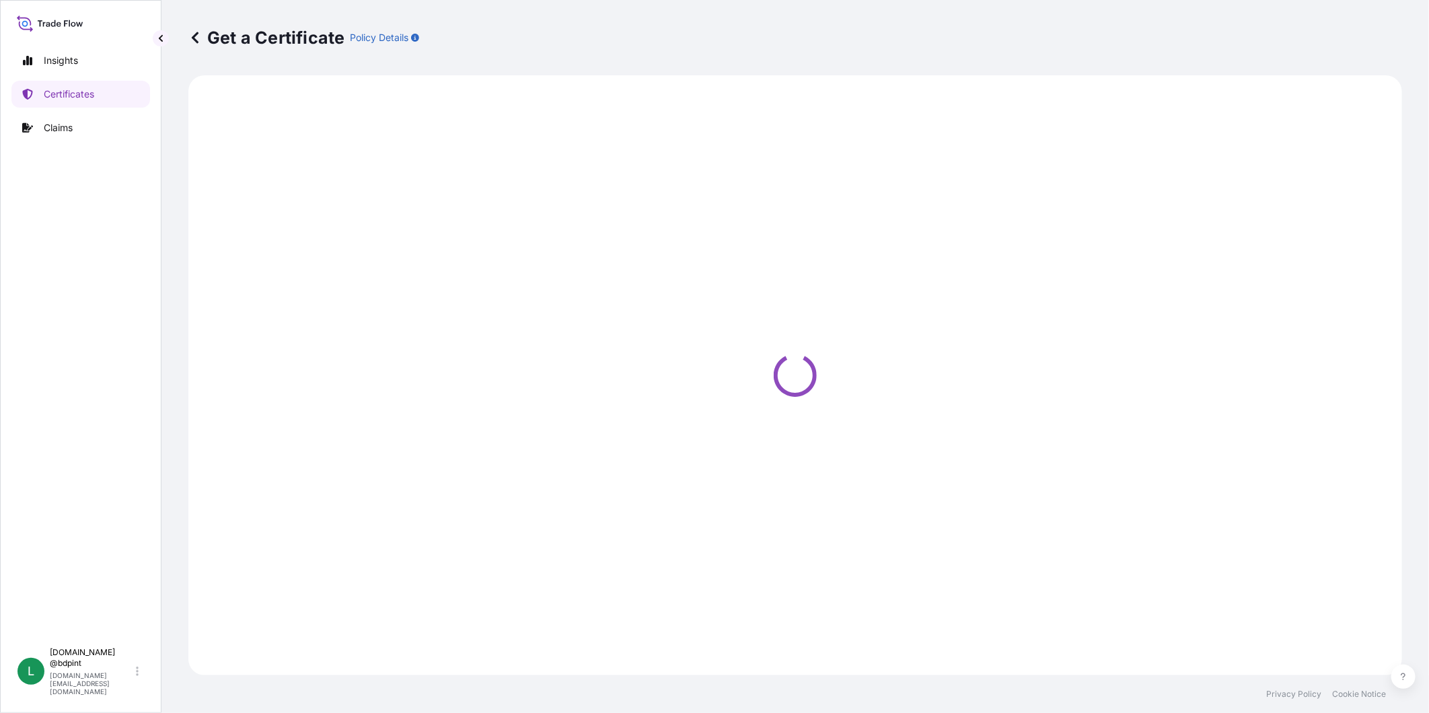
select select "Barge"
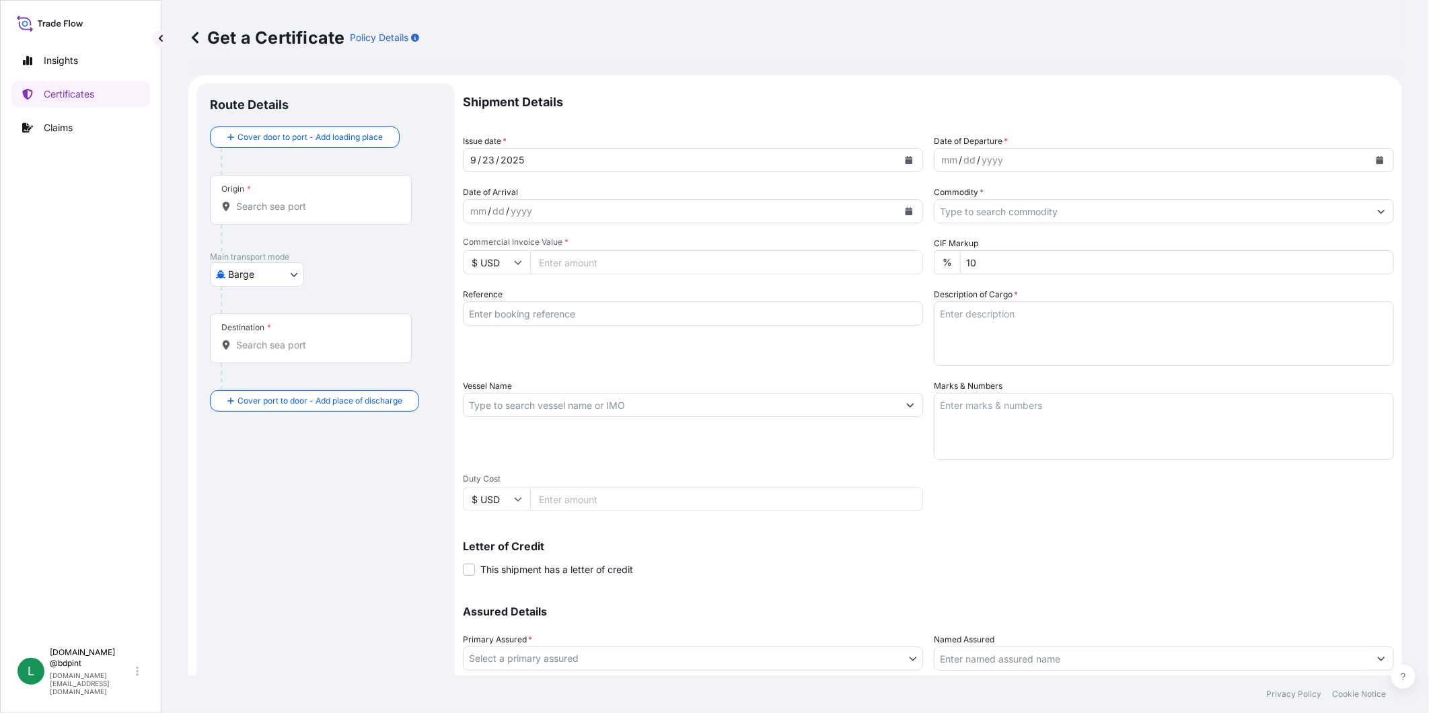
click at [905, 156] on icon "Calendar" at bounding box center [909, 160] width 8 height 8
click at [492, 318] on div "21" at bounding box center [486, 324] width 24 height 24
click at [905, 210] on icon "Calendar" at bounding box center [909, 211] width 8 height 8
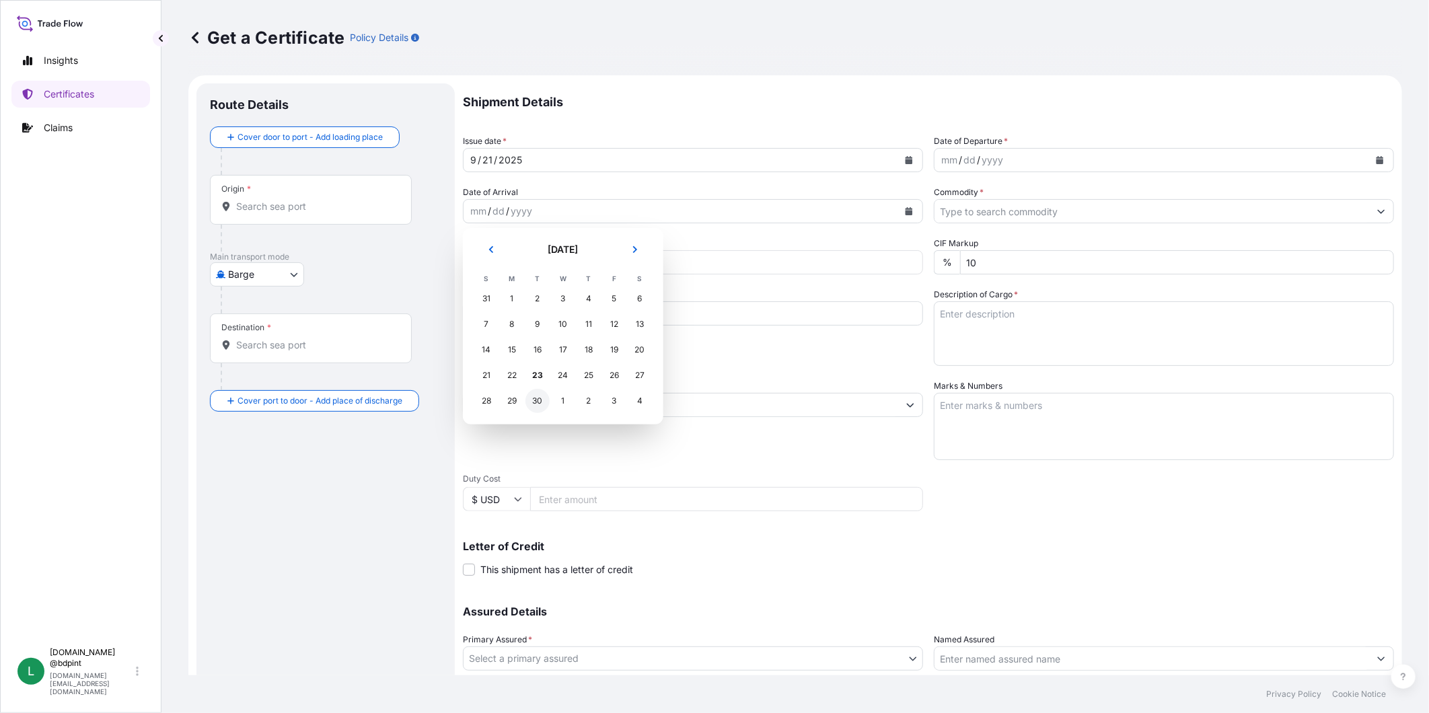
click at [537, 389] on div "30" at bounding box center [537, 401] width 24 height 24
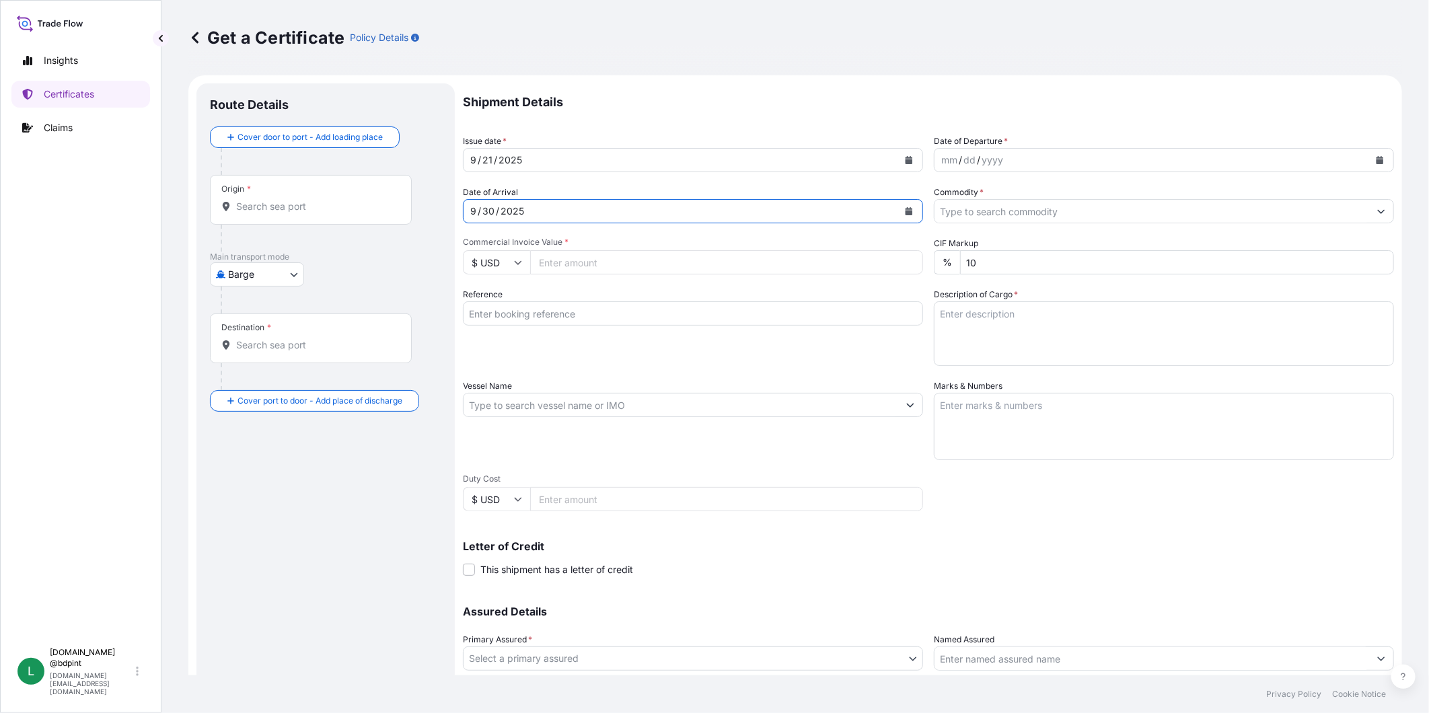
click at [1369, 166] on button "Calendar" at bounding box center [1380, 160] width 22 height 22
click at [954, 324] on div "21" at bounding box center [952, 324] width 24 height 24
click at [1060, 207] on input "Commodity *" at bounding box center [1151, 211] width 435 height 24
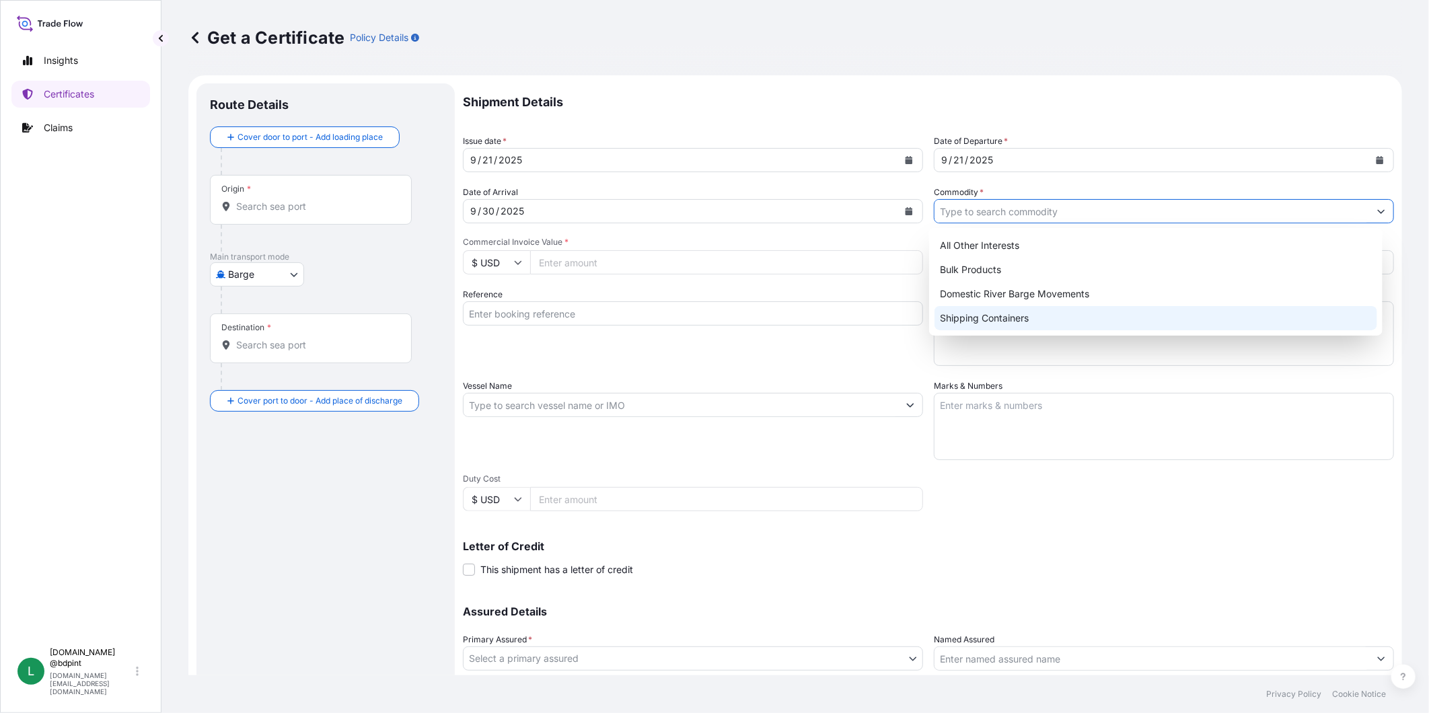
click at [1018, 314] on div "Shipping Containers" at bounding box center [1155, 318] width 443 height 24
type input "Shipping Containers"
click at [979, 326] on div "Shipping Containers" at bounding box center [1155, 318] width 443 height 24
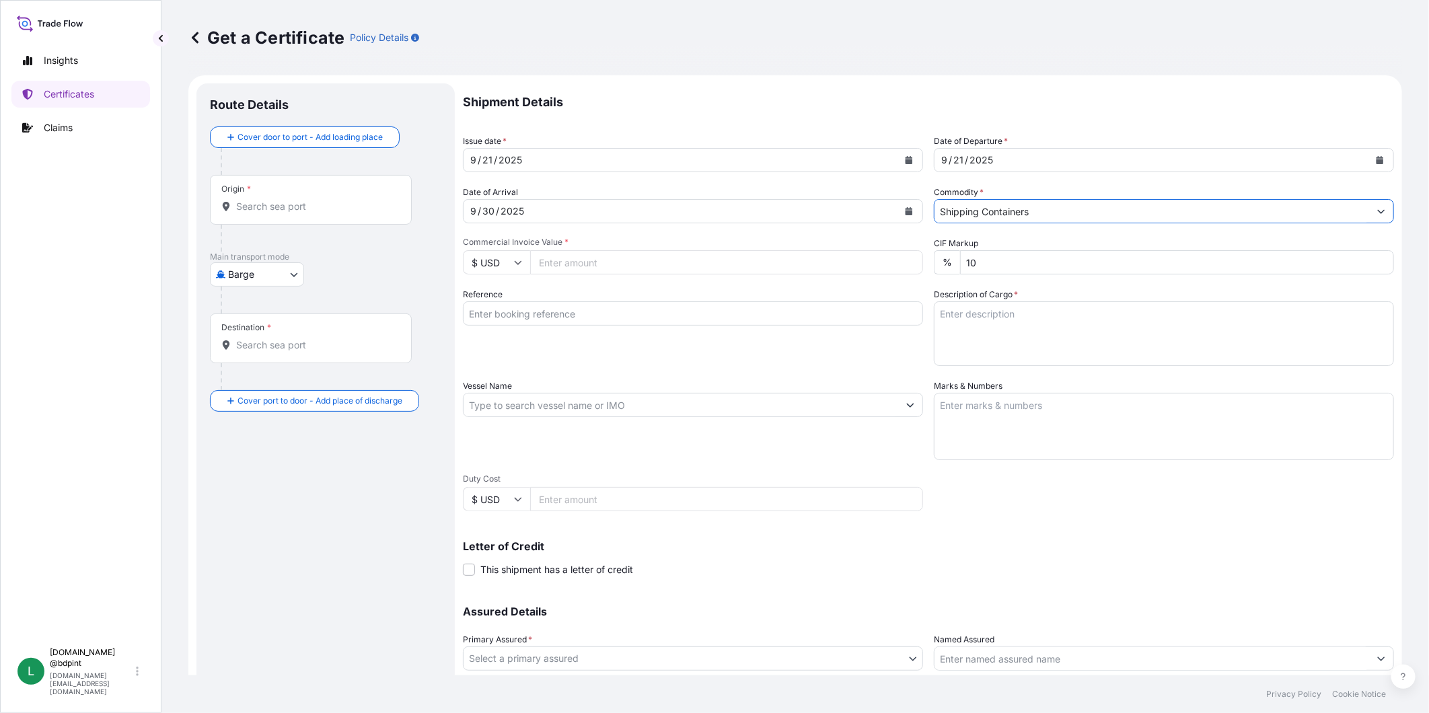
click at [624, 270] on input "Commercial Invoice Value *" at bounding box center [726, 262] width 393 height 24
type input "87292.73"
click at [568, 313] on input "Reference" at bounding box center [693, 313] width 460 height 24
paste input "80000110066"
type input "80000110066"
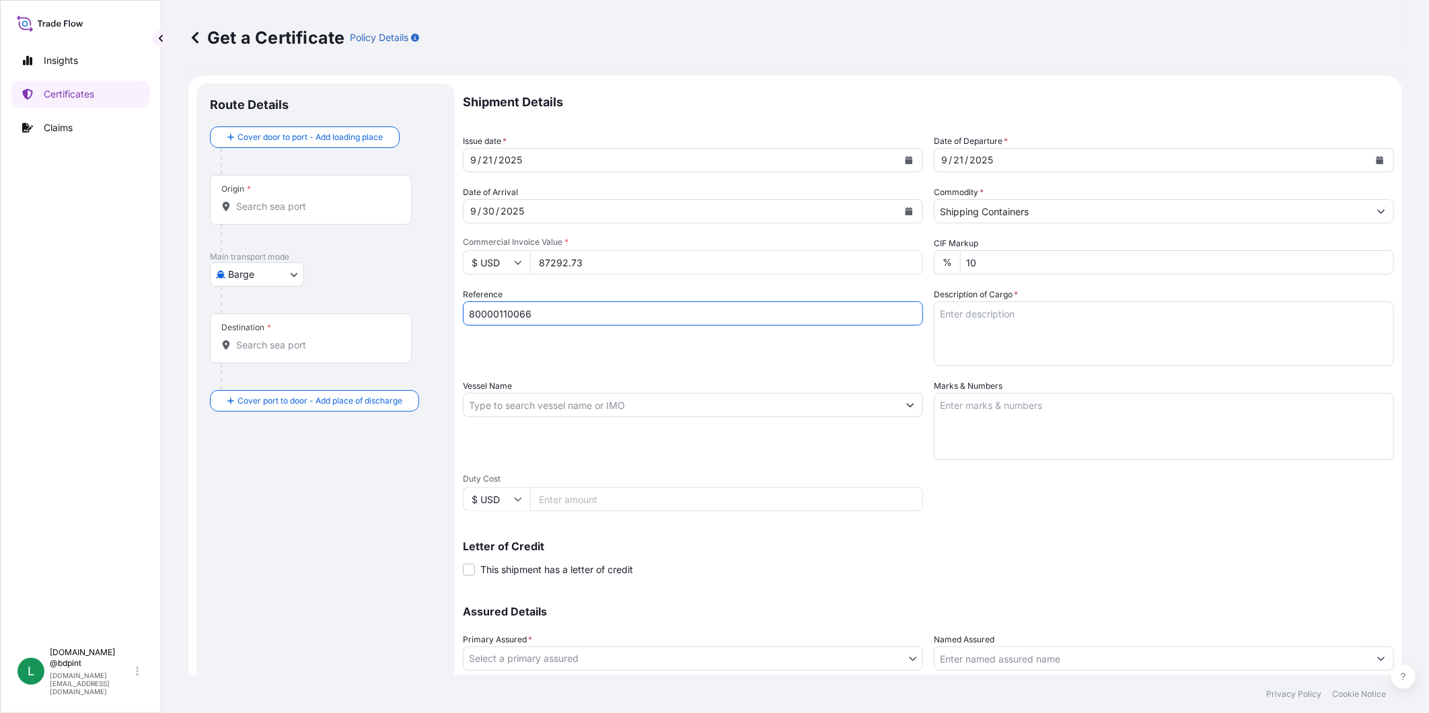
click at [1012, 330] on textarea "Description of Cargo *" at bounding box center [1164, 333] width 460 height 65
paste textarea "LUBRICATING OIL ADDITIVES PLEASE ALLOW 30 FREE DAYS AT DESTINATION BULK UNPACKE…"
type textarea "LUBRICATING OIL ADDITIVES PLEASE ALLOW 30 FREE DAYS AT DESTINATION BULK UNPACKE…"
click at [677, 410] on input "Vessel Name" at bounding box center [680, 405] width 435 height 24
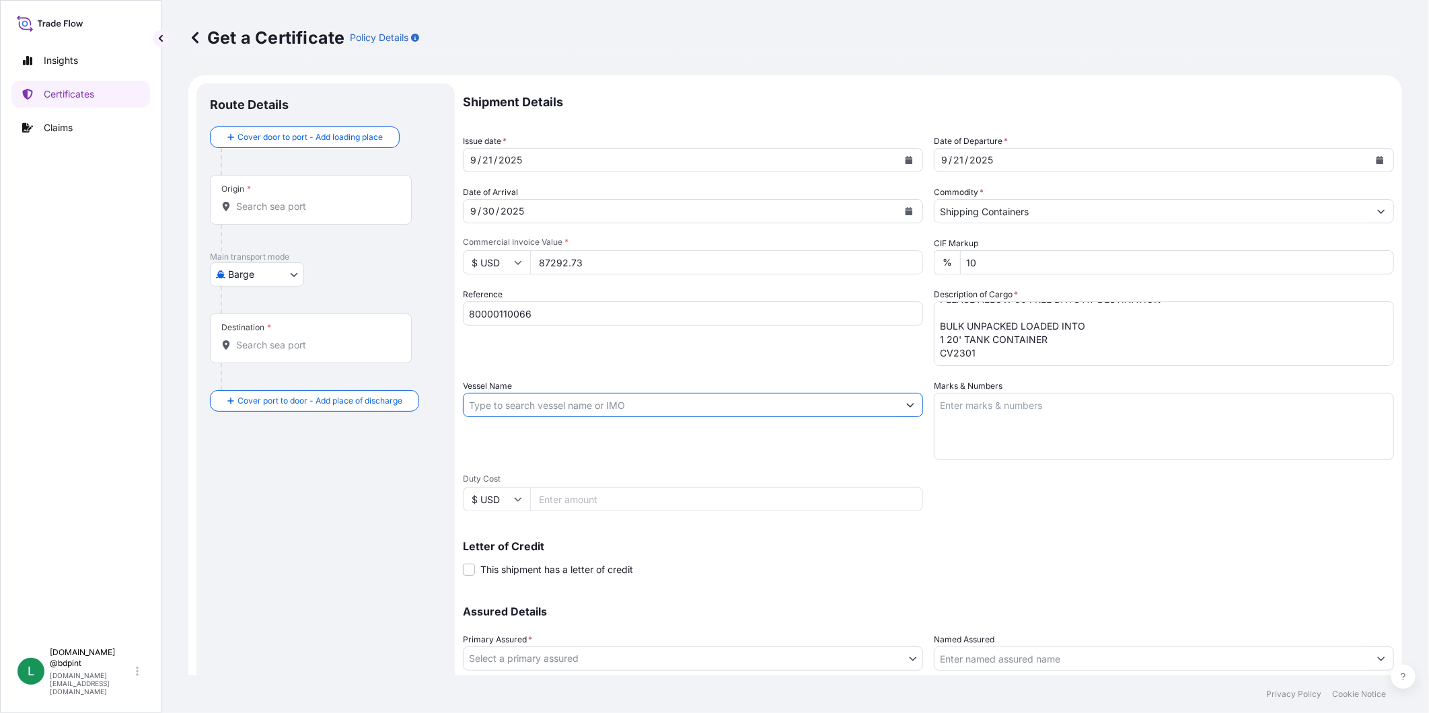
paste input "[PERSON_NAME]"
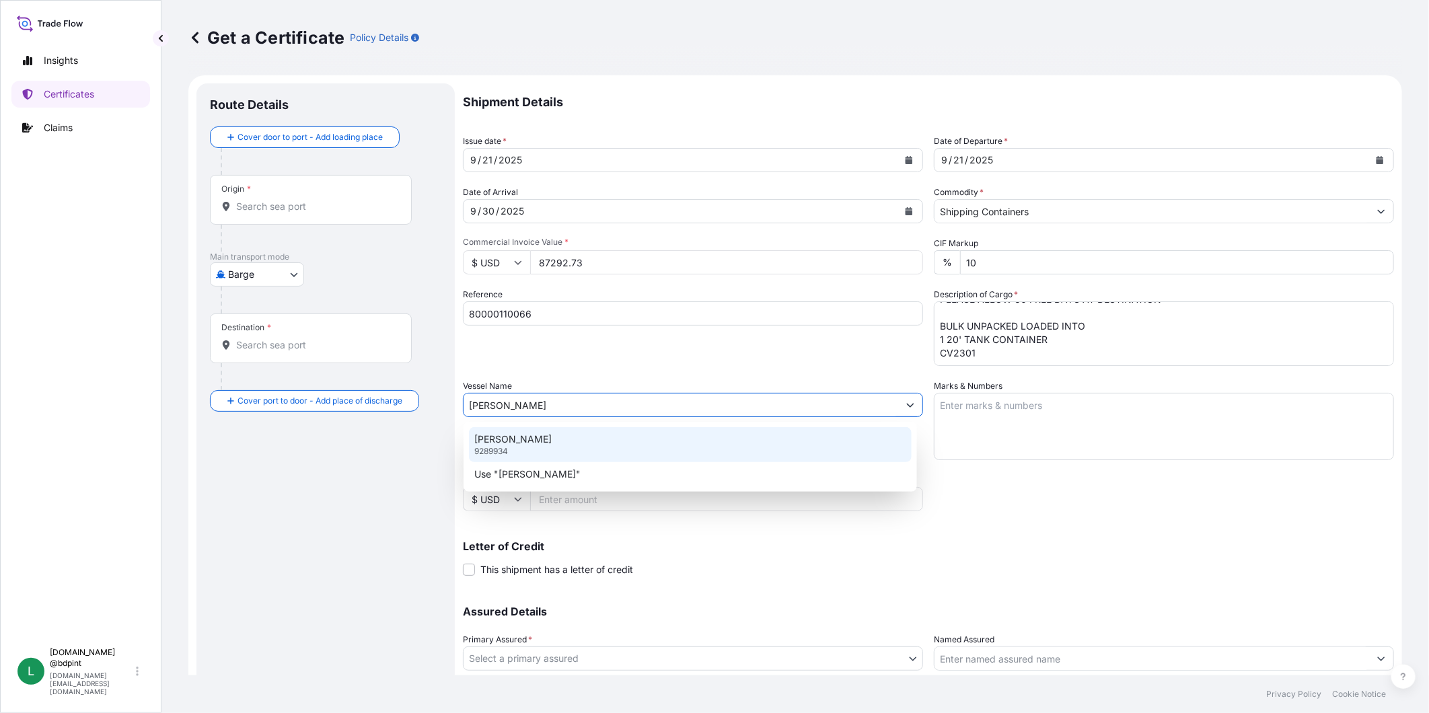
click at [605, 446] on div "MAERSK [PERSON_NAME] 9289934" at bounding box center [690, 444] width 443 height 35
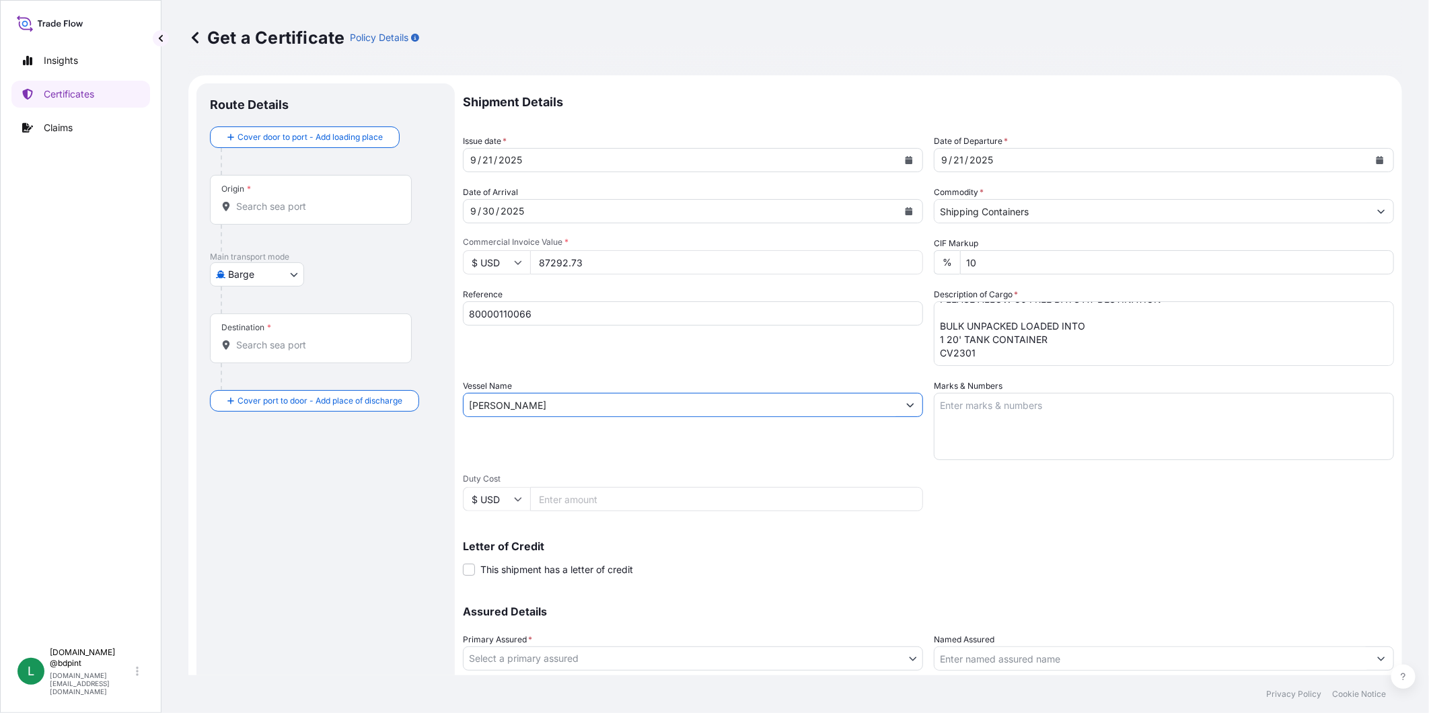
type input "[PERSON_NAME]"
click at [996, 428] on textarea "Marks & Numbers" at bounding box center [1164, 426] width 460 height 67
paste textarea "CONSIGNEE CONSIGNEE ORDER REFERENCE NUMBER SHIPPER ORDER NUMBER (LZ ORDER NUMBE…"
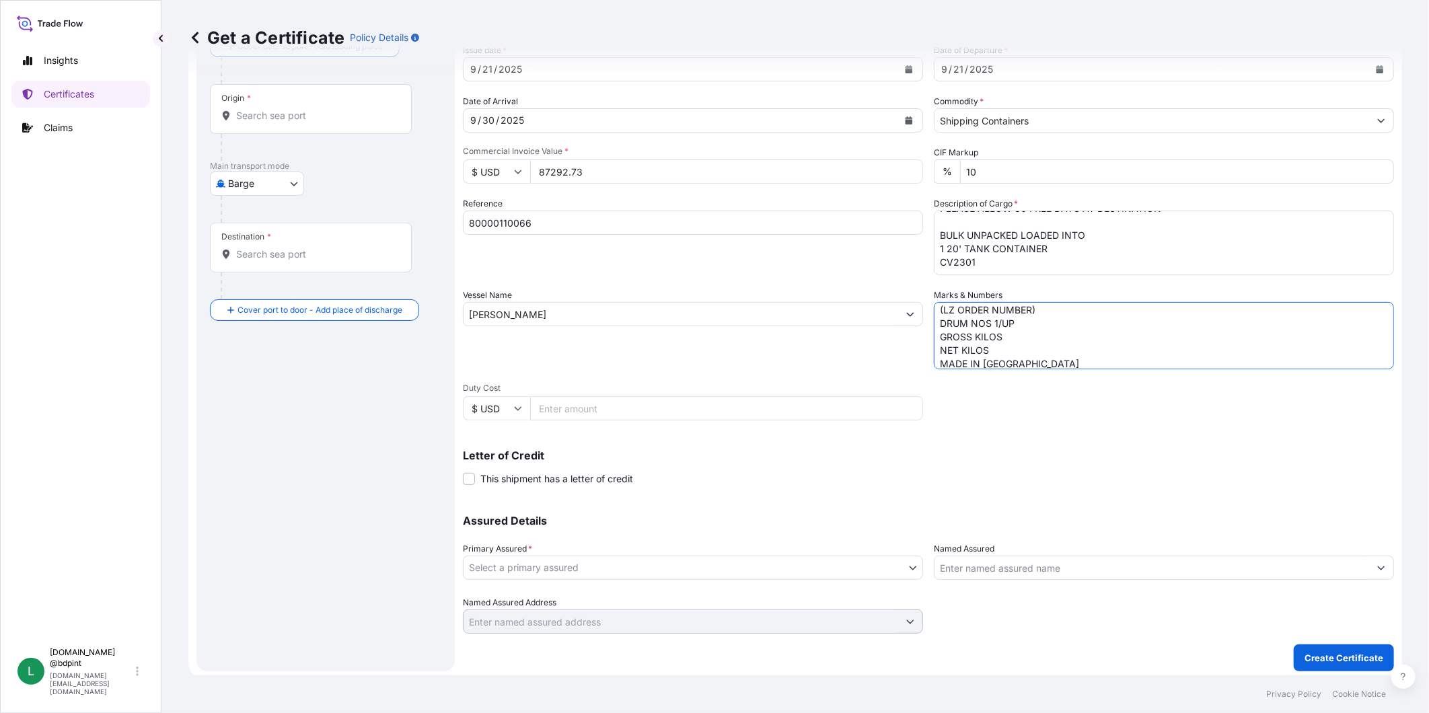
scroll to position [94, 0]
type textarea "CONSIGNEE CONSIGNEE ORDER REFERENCE NUMBER SHIPPER ORDER NUMBER (LZ ORDER NUMBE…"
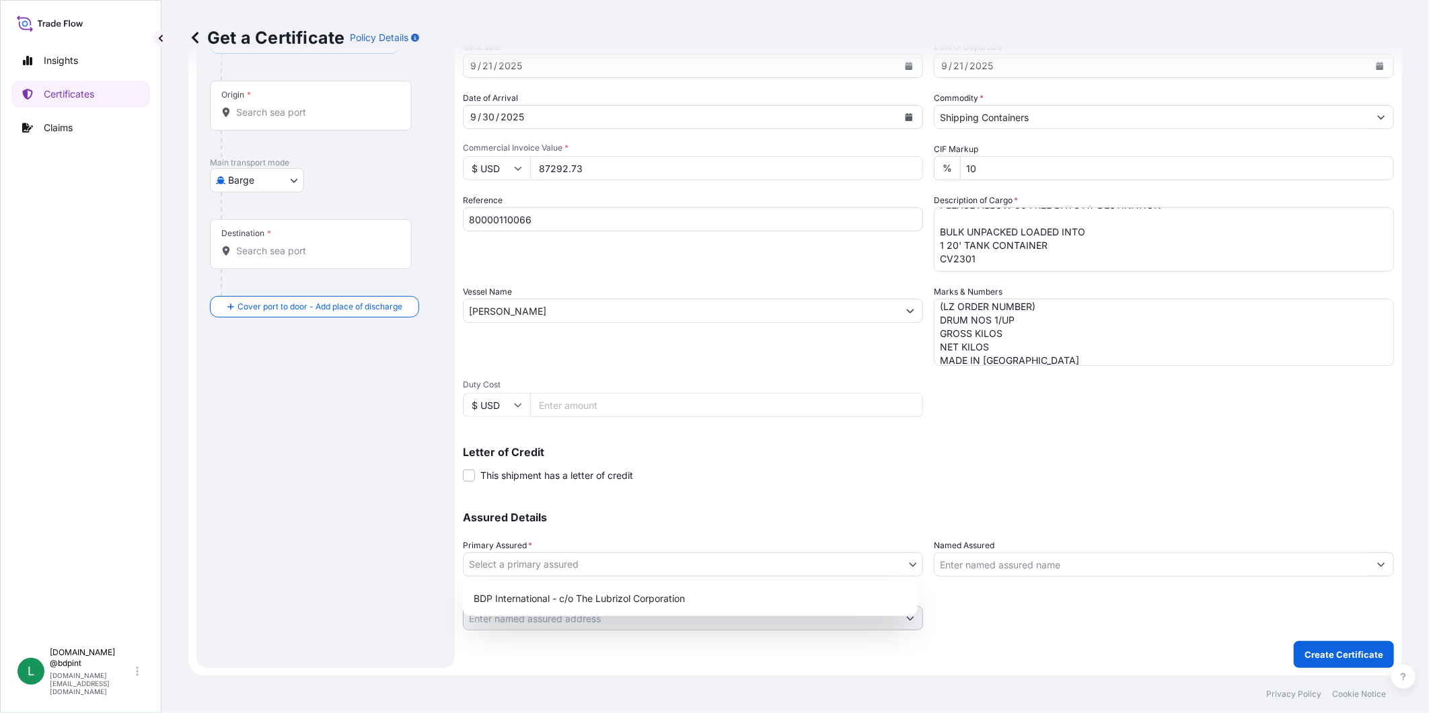
click at [870, 573] on body "Insights Certificates Claims L [DOMAIN_NAME] @bdpint [DOMAIN_NAME][EMAIL_ADDRES…" at bounding box center [714, 356] width 1429 height 713
click at [756, 595] on div "BDP International - c/o The Lubrizol Corporation" at bounding box center [690, 599] width 444 height 24
select select "31972"
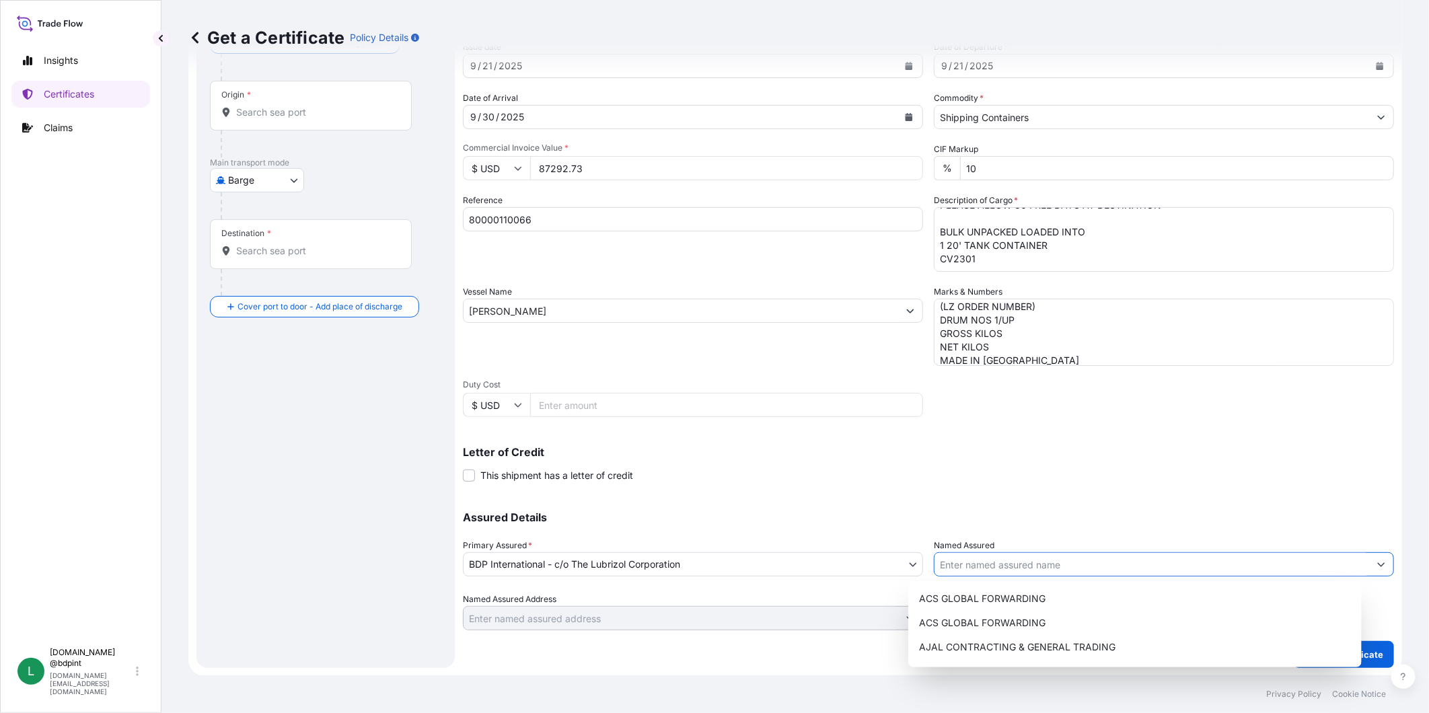
click at [1008, 570] on input "Named Assured" at bounding box center [1151, 564] width 435 height 24
paste input "KEMIZOL SAS"
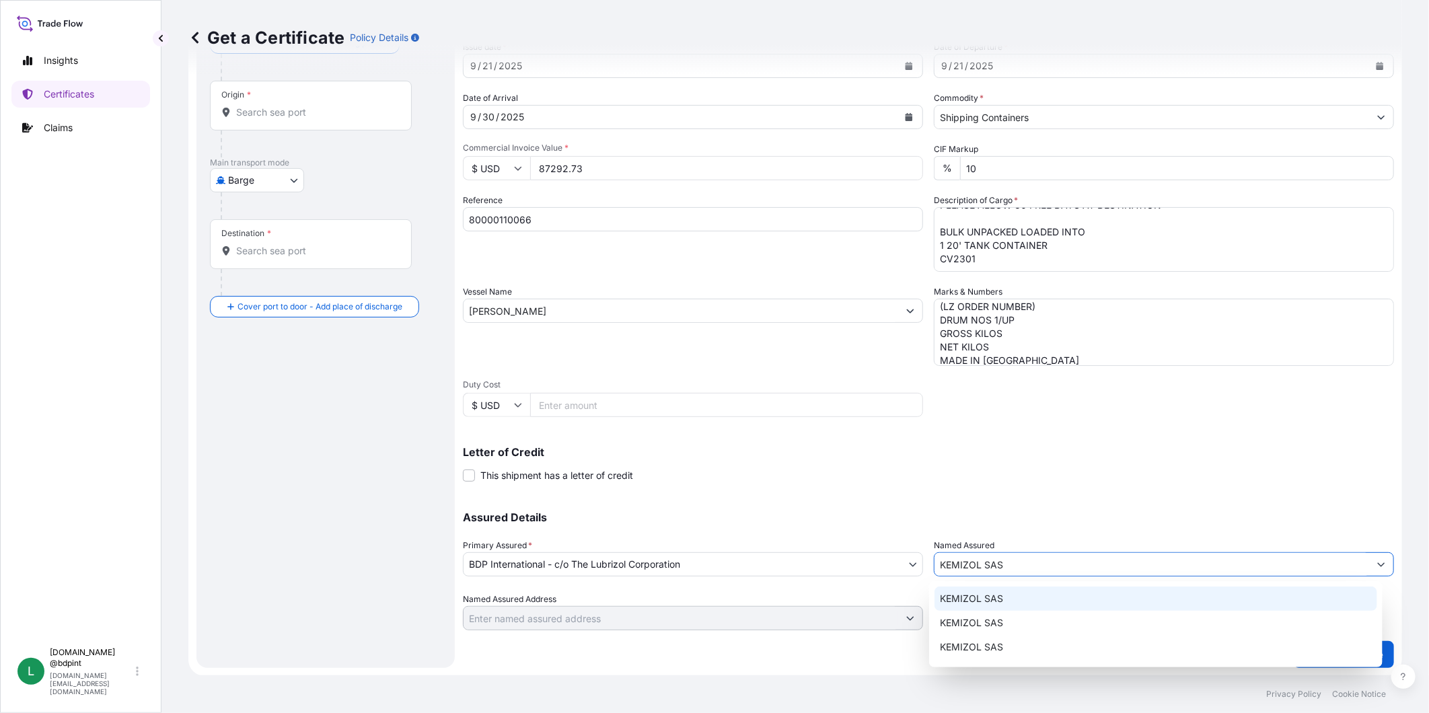
click at [1010, 601] on div "KEMIZOL SAS" at bounding box center [1155, 599] width 443 height 24
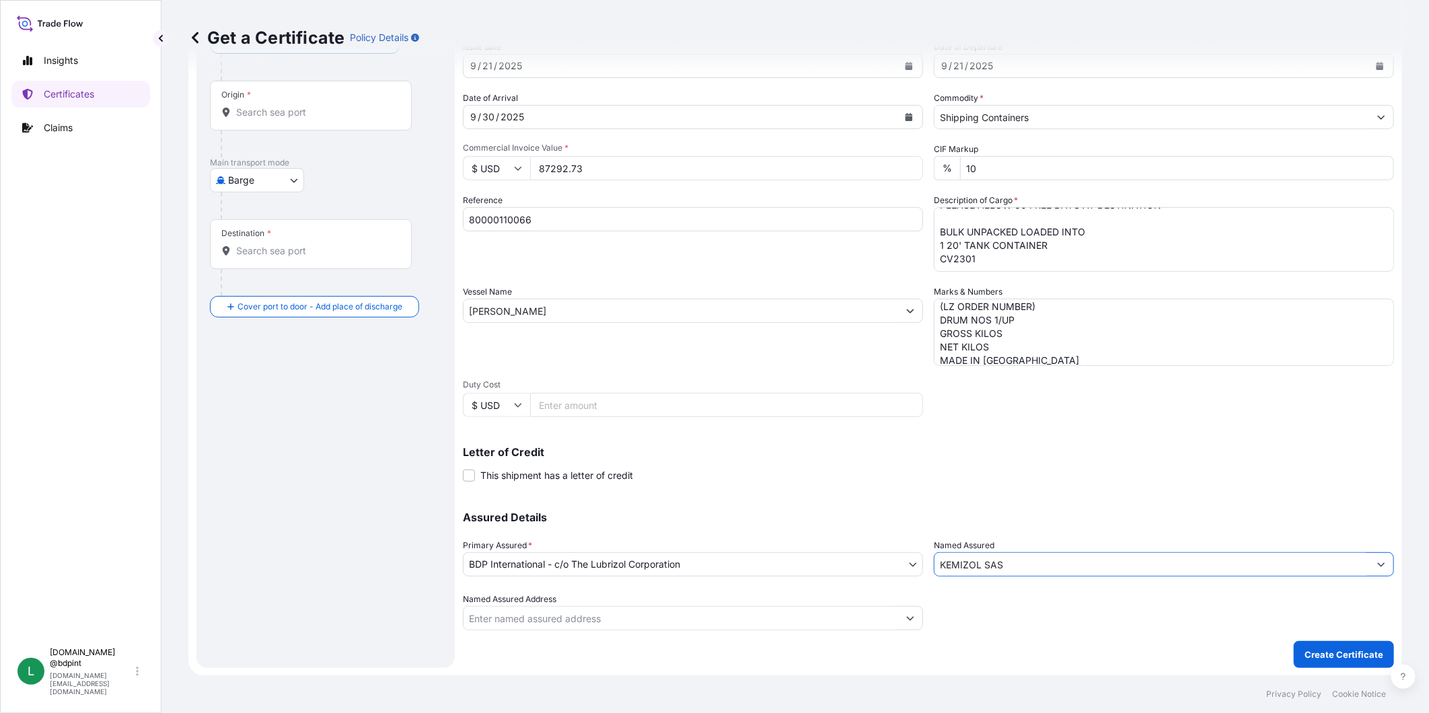
scroll to position [0, 0]
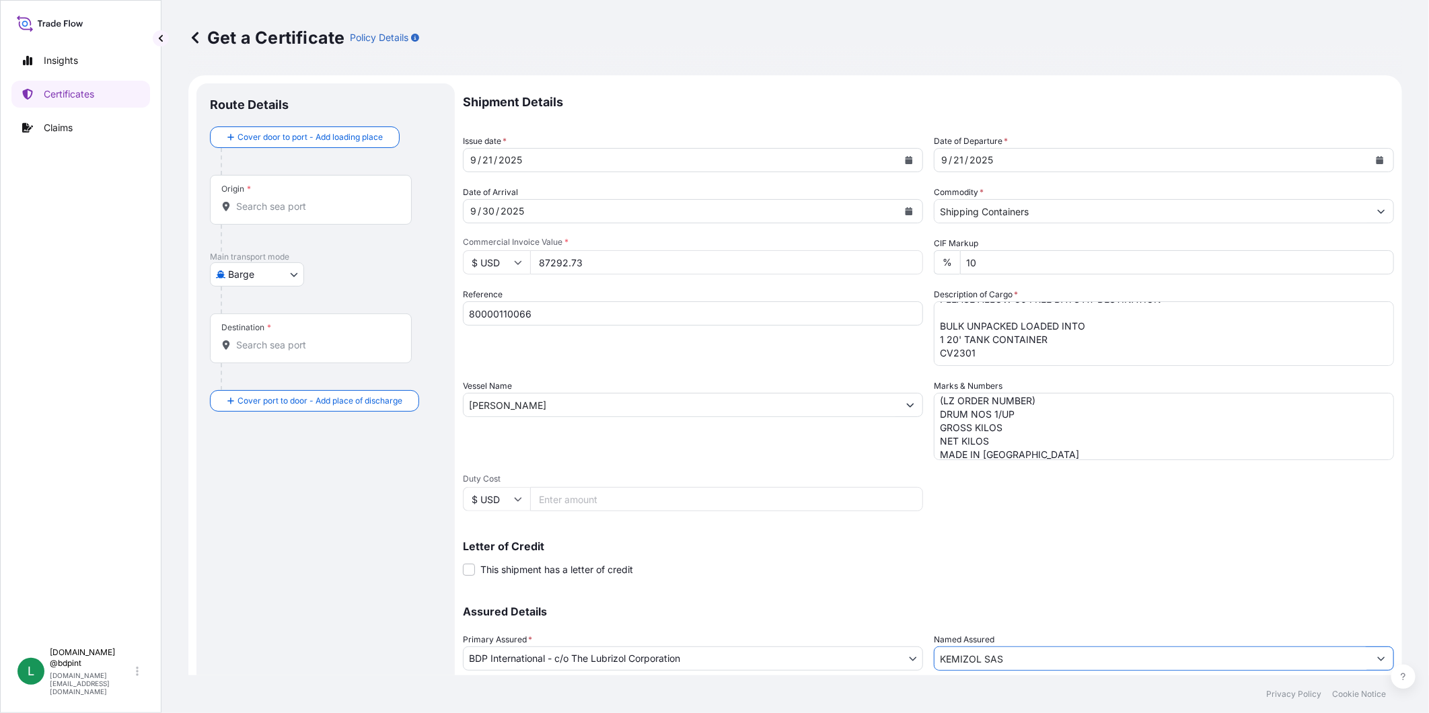
type input "KEMIZOL SAS"
click at [295, 203] on input "Origin *" at bounding box center [315, 206] width 159 height 13
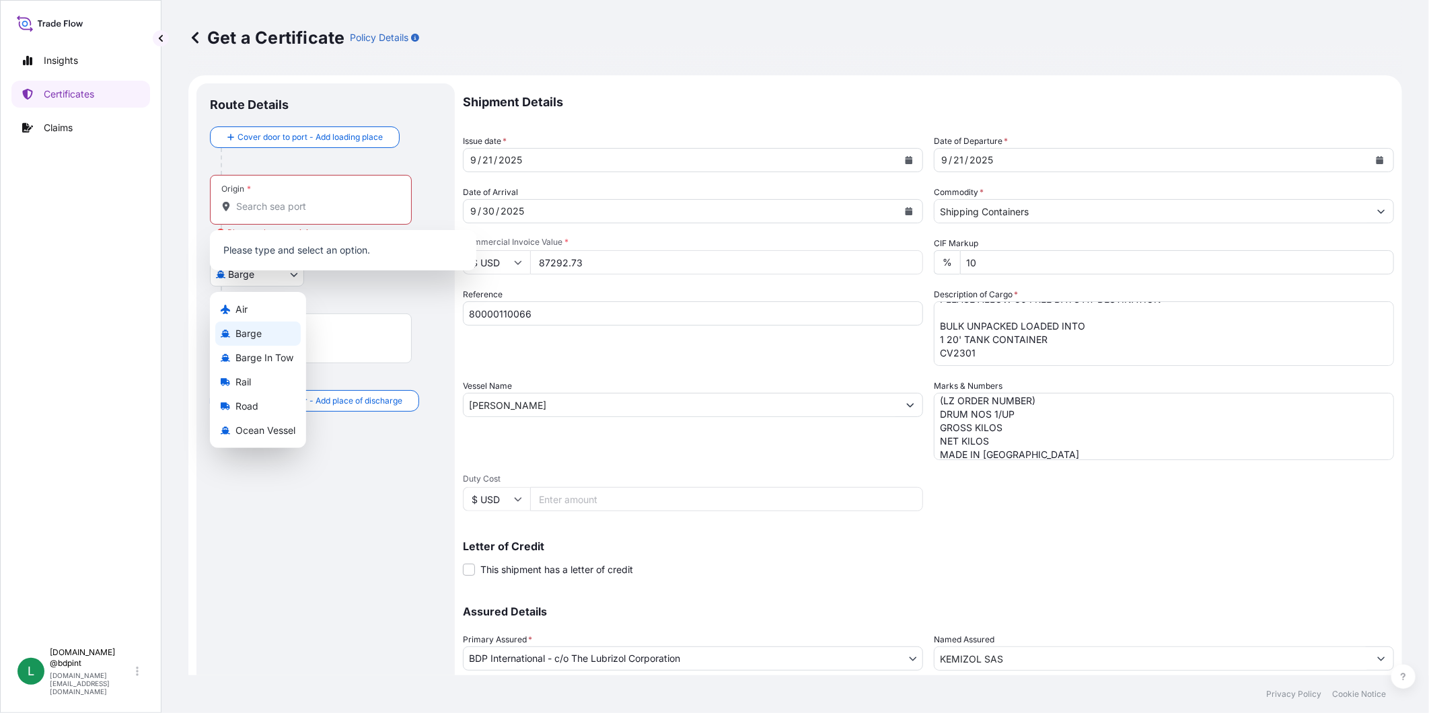
click at [273, 272] on body "15 options available. 0 options available. 15 options available. 0 options avai…" at bounding box center [714, 356] width 1429 height 713
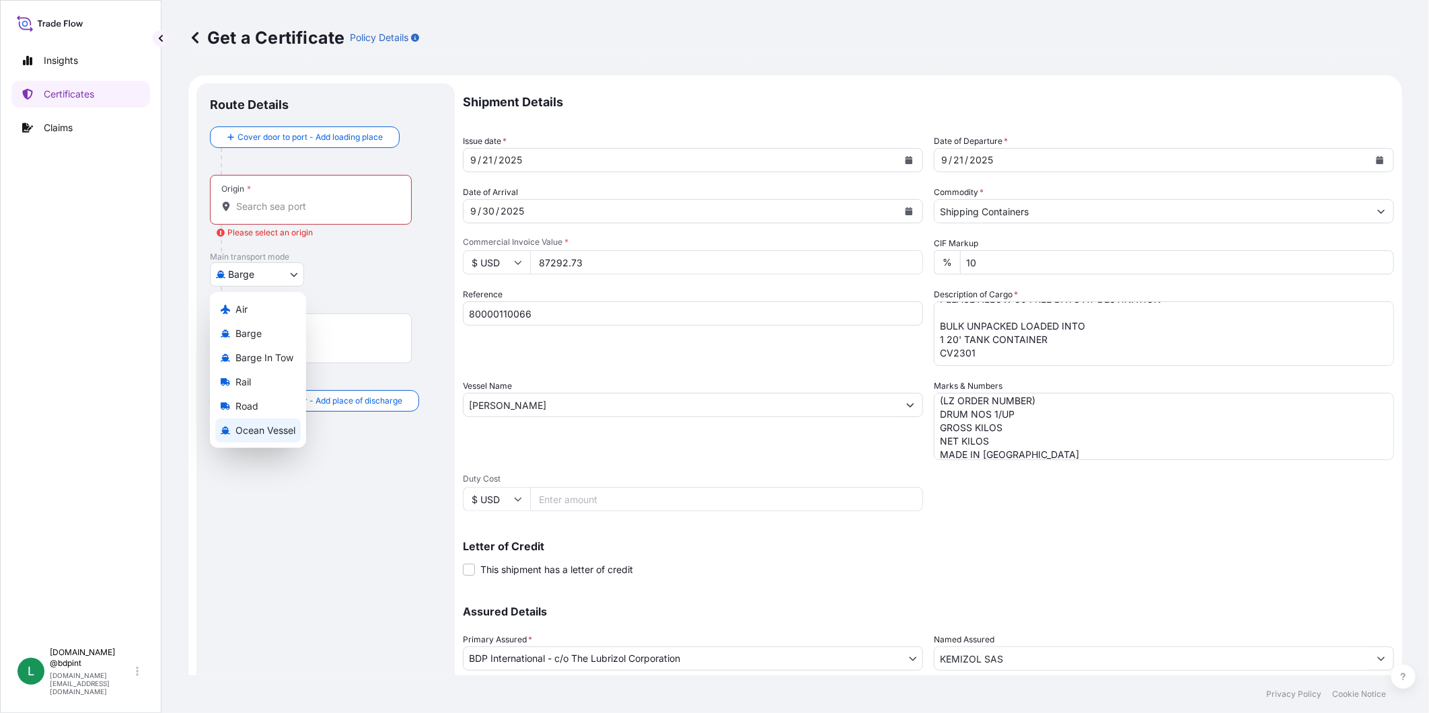
click at [259, 439] on div "Ocean Vessel" at bounding box center [257, 430] width 85 height 24
select select "Ocean Vessel"
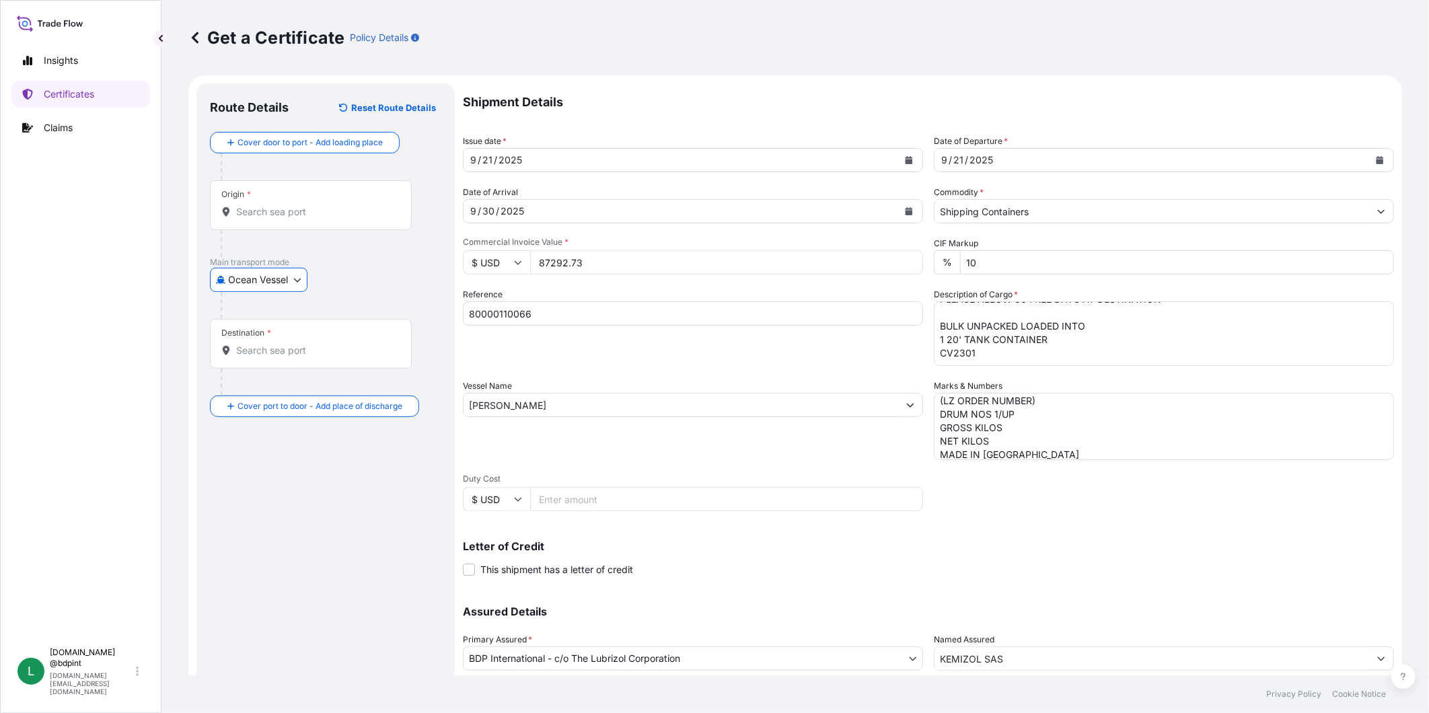
click at [313, 348] on input "Destination *" at bounding box center [315, 350] width 159 height 13
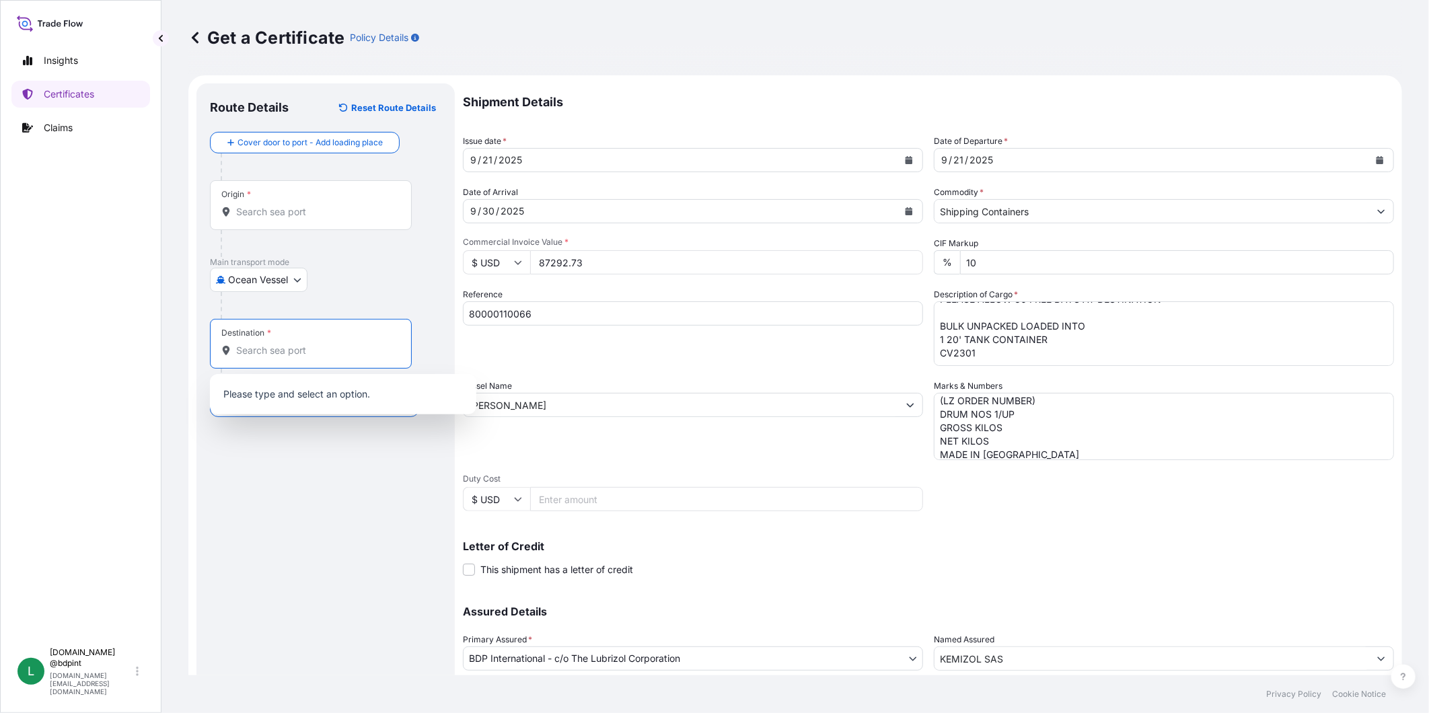
paste input "COCTG"
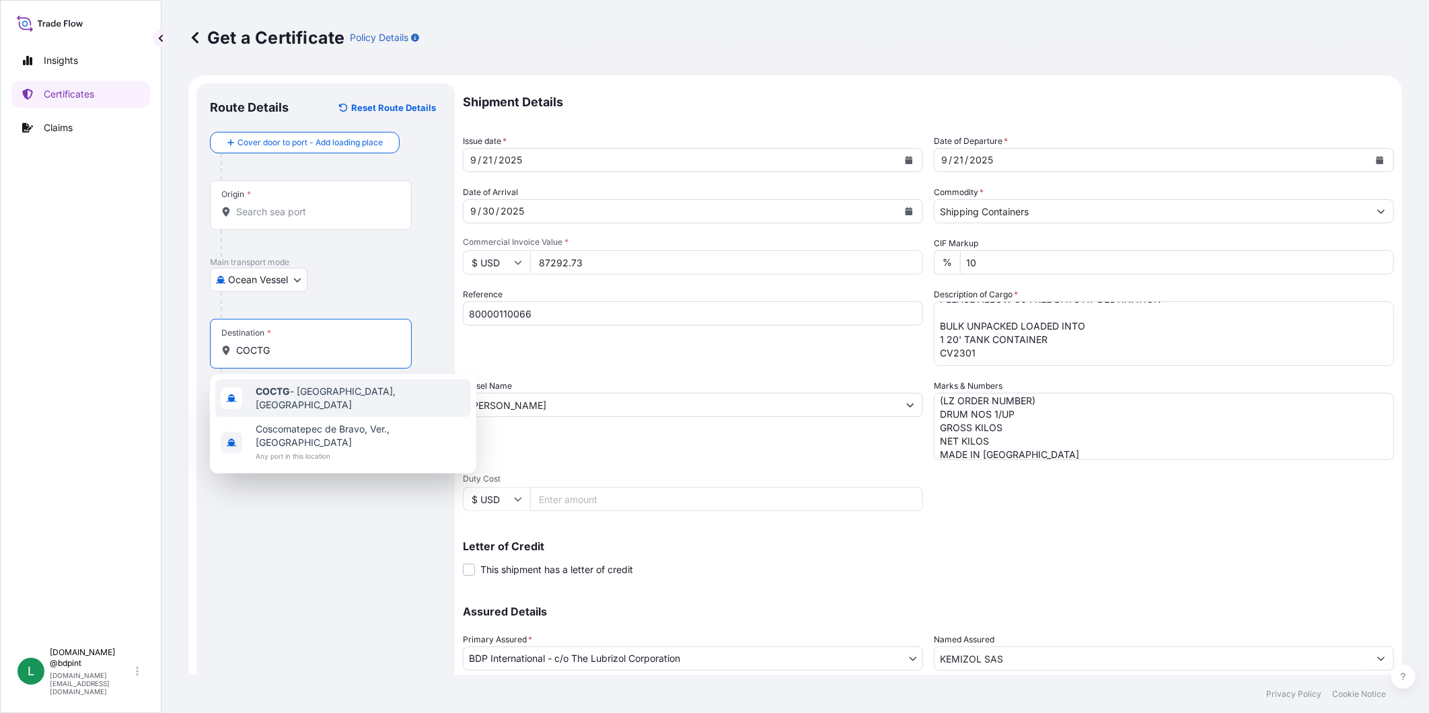
click at [307, 391] on span "COCTG - [GEOGRAPHIC_DATA], [GEOGRAPHIC_DATA]" at bounding box center [361, 398] width 210 height 27
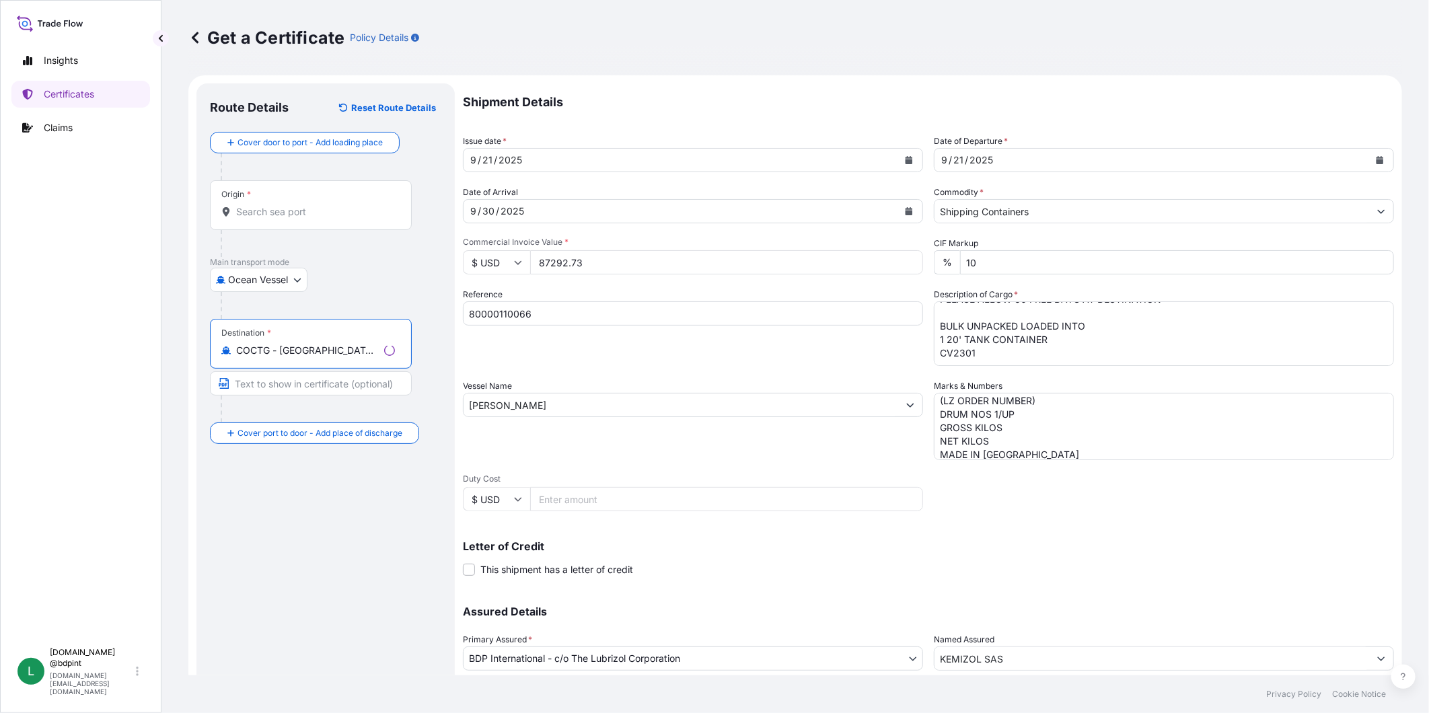
type input "COCTG - [GEOGRAPHIC_DATA], [GEOGRAPHIC_DATA]"
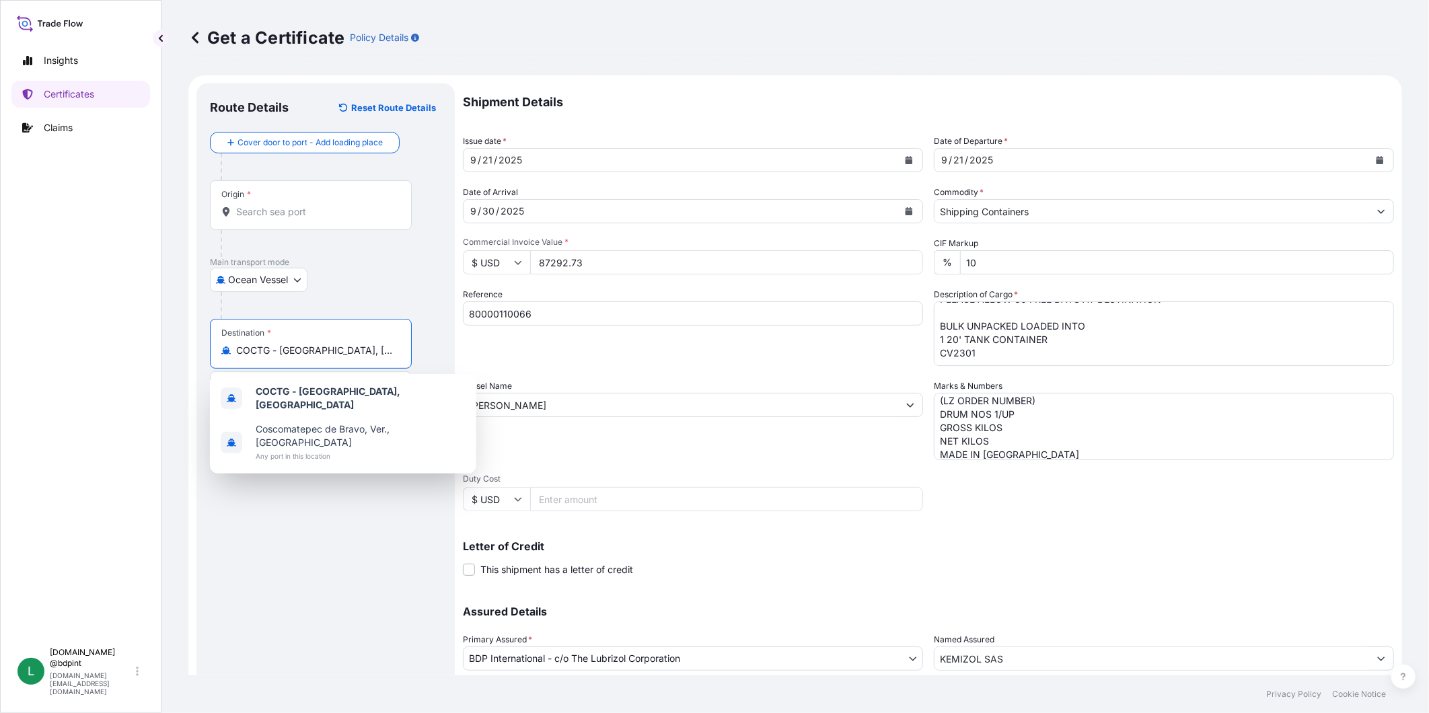
click at [314, 215] on input "Origin *" at bounding box center [315, 211] width 159 height 13
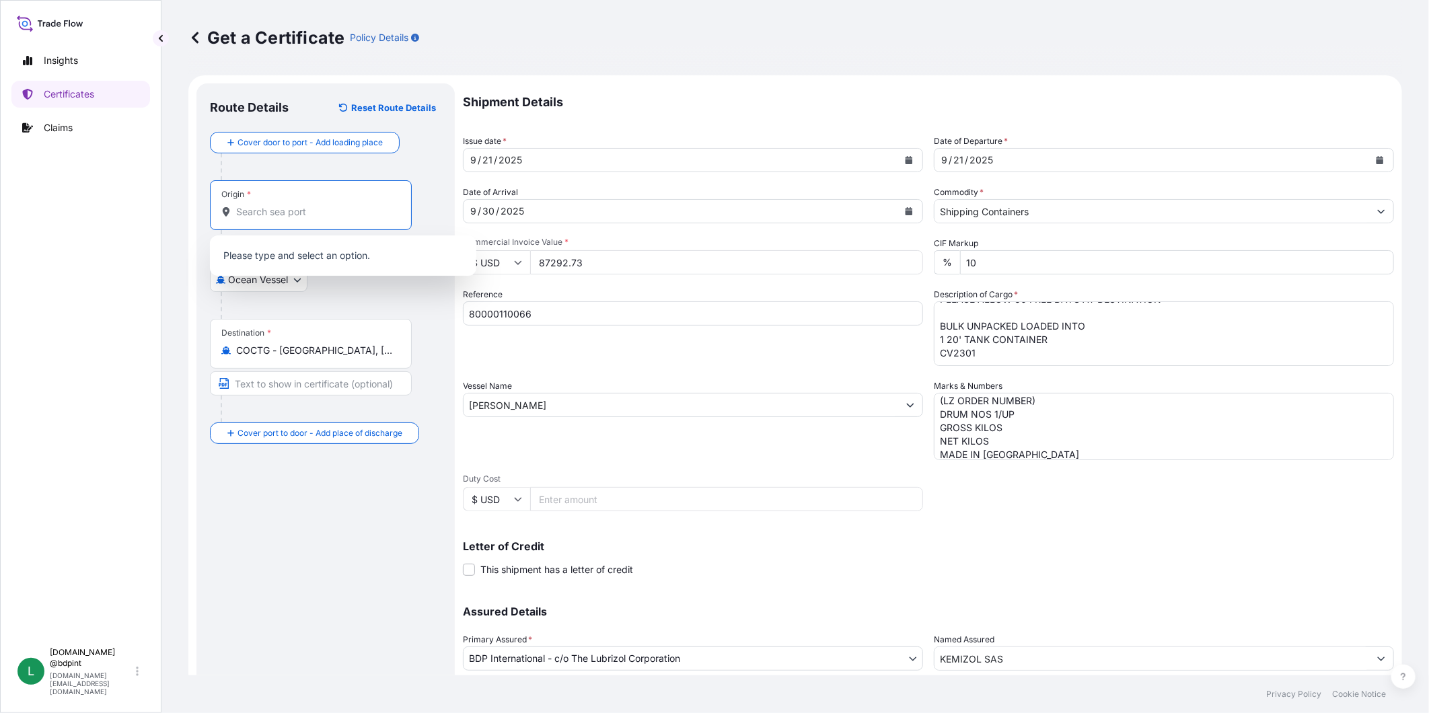
paste input "[GEOGRAPHIC_DATA], [GEOGRAPHIC_DATA]"
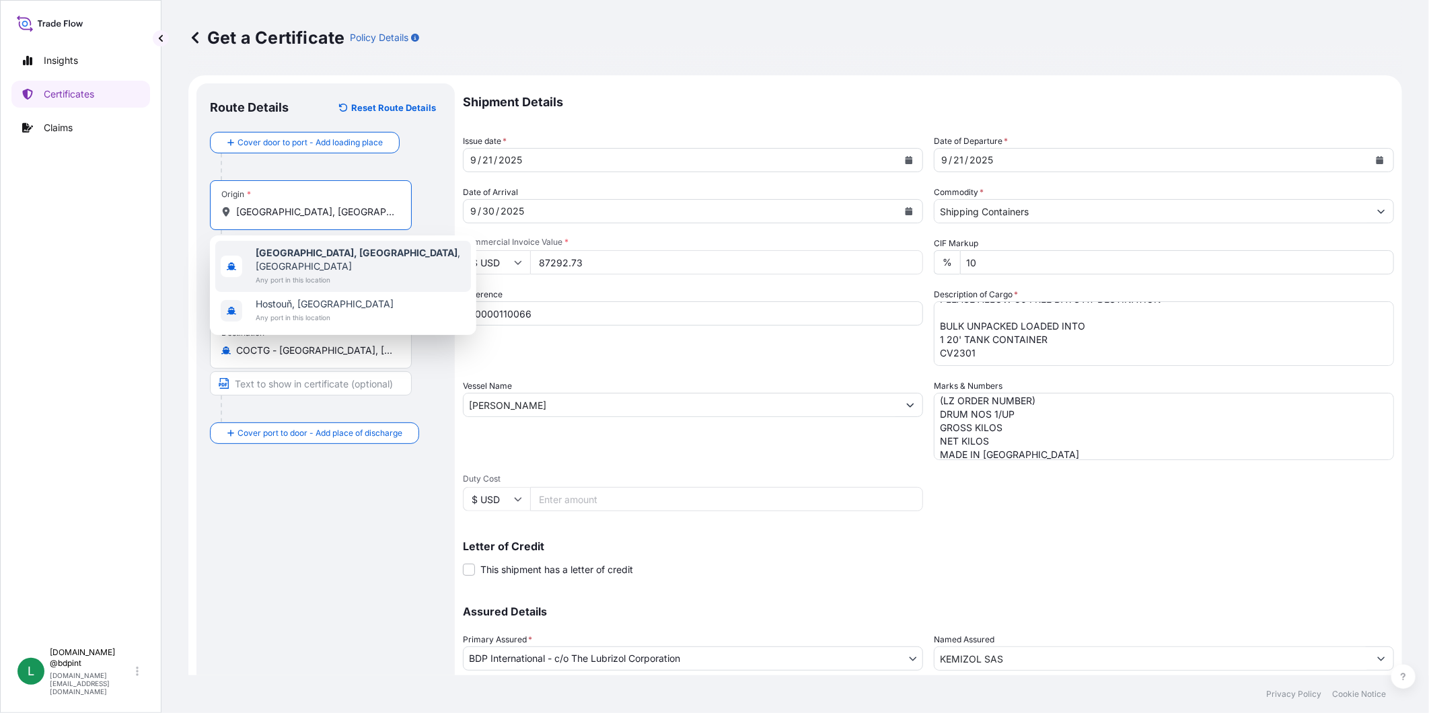
click at [319, 246] on span "[GEOGRAPHIC_DATA], [GEOGRAPHIC_DATA] , [GEOGRAPHIC_DATA]" at bounding box center [361, 259] width 210 height 27
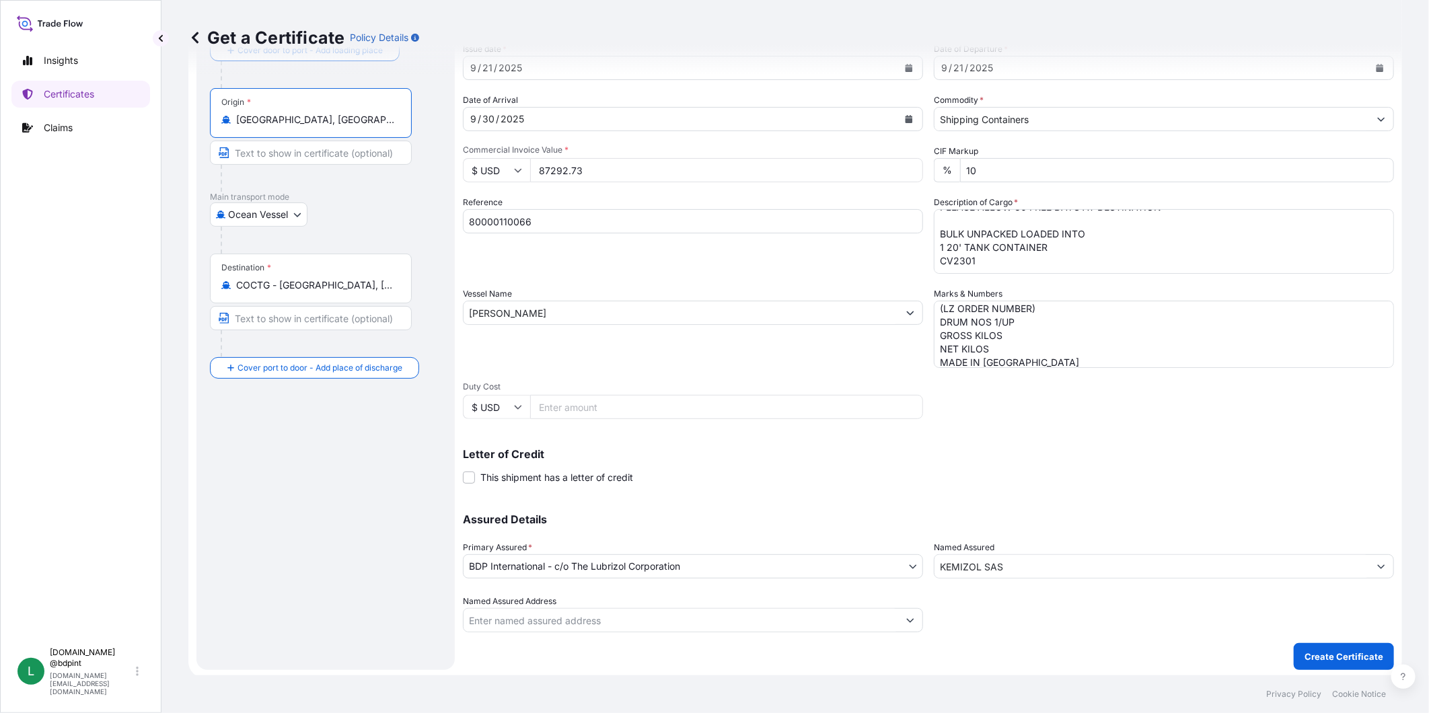
scroll to position [94, 0]
type input "[GEOGRAPHIC_DATA], [GEOGRAPHIC_DATA], [GEOGRAPHIC_DATA]"
click at [1331, 651] on p "Create Certificate" at bounding box center [1343, 654] width 79 height 13
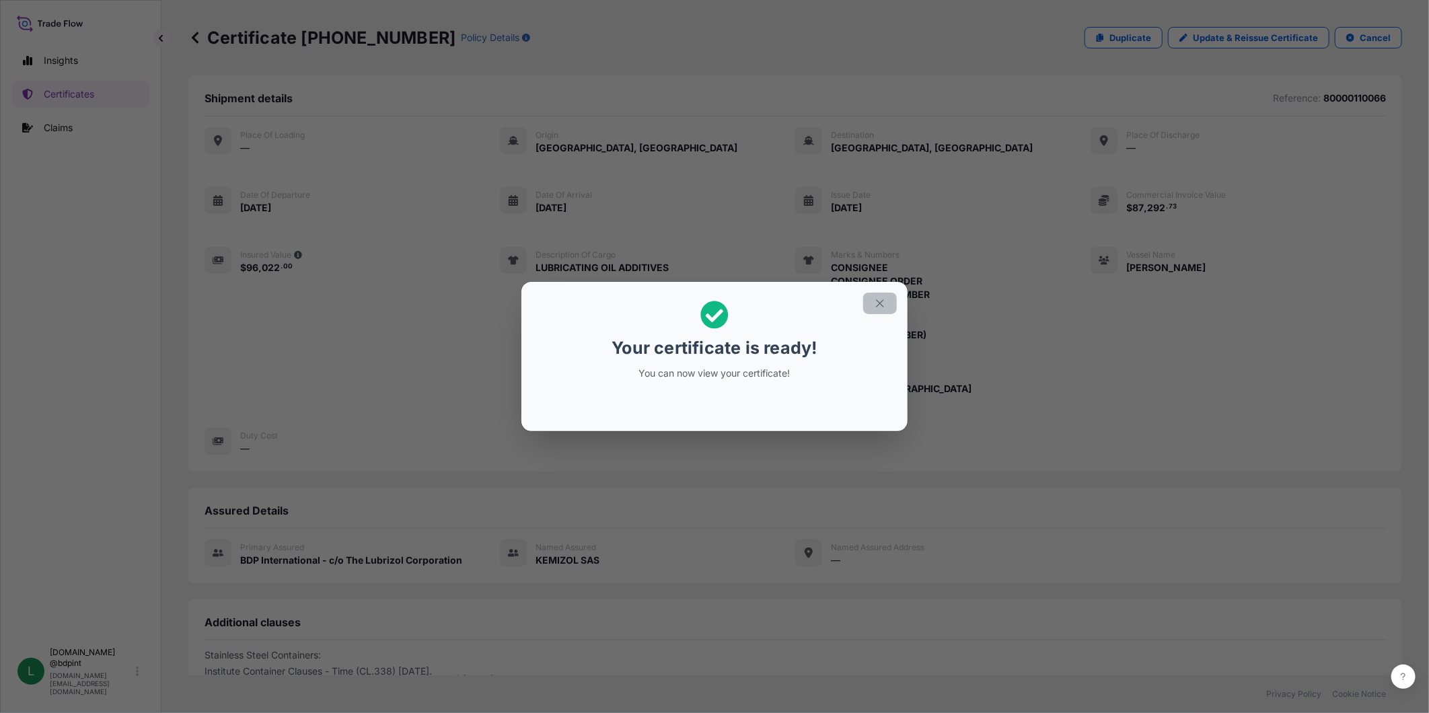
click at [876, 297] on icon "button" at bounding box center [880, 303] width 12 height 12
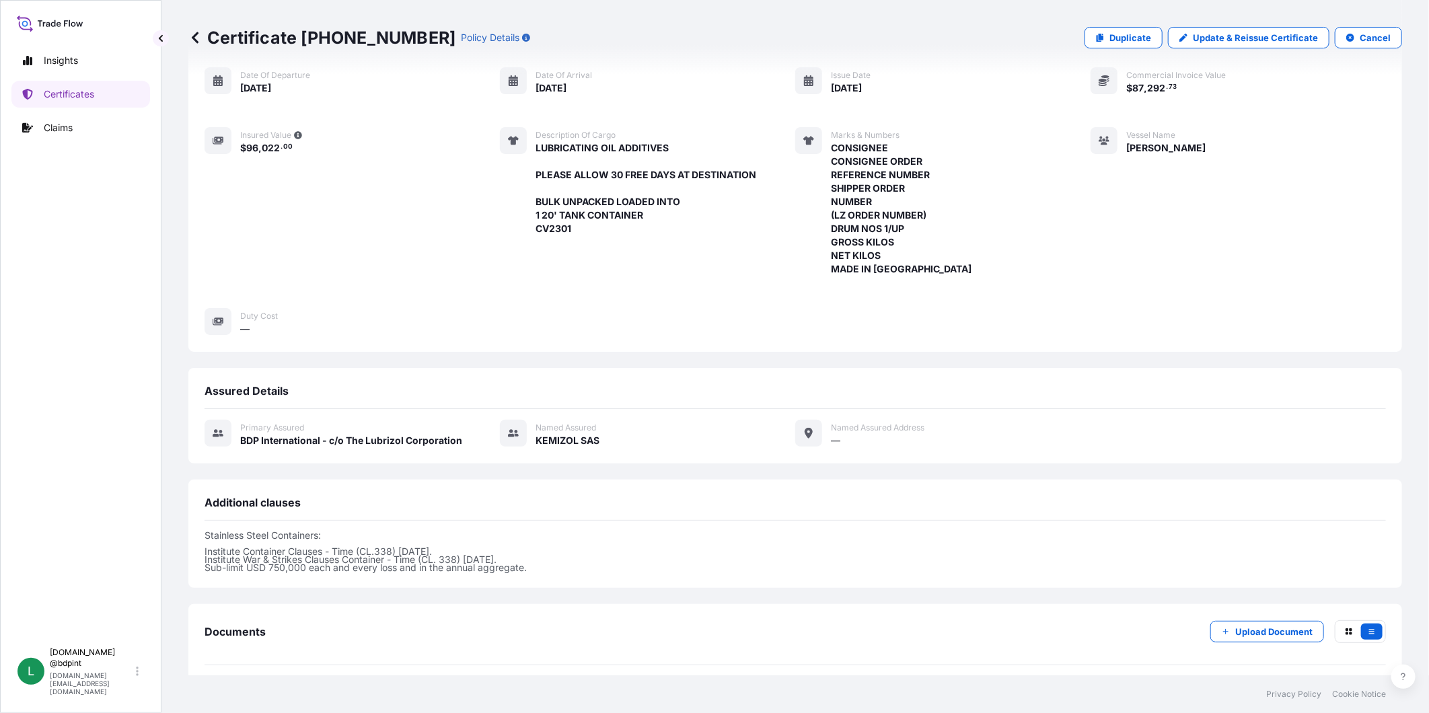
scroll to position [260, 0]
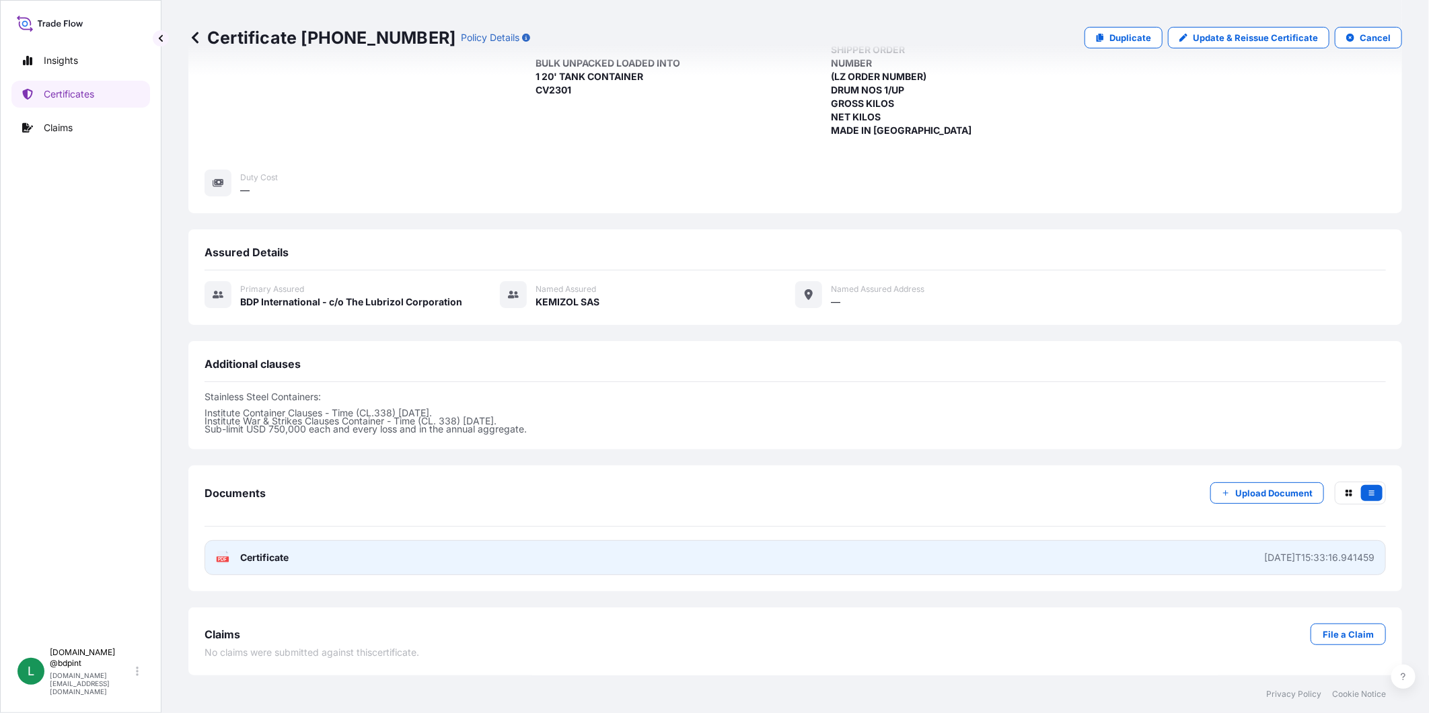
click at [572, 560] on link "PDF Certificate [DATE]T15:33:16.941459" at bounding box center [794, 557] width 1181 height 35
